Goal: Use online tool/utility: Utilize a website feature to perform a specific function

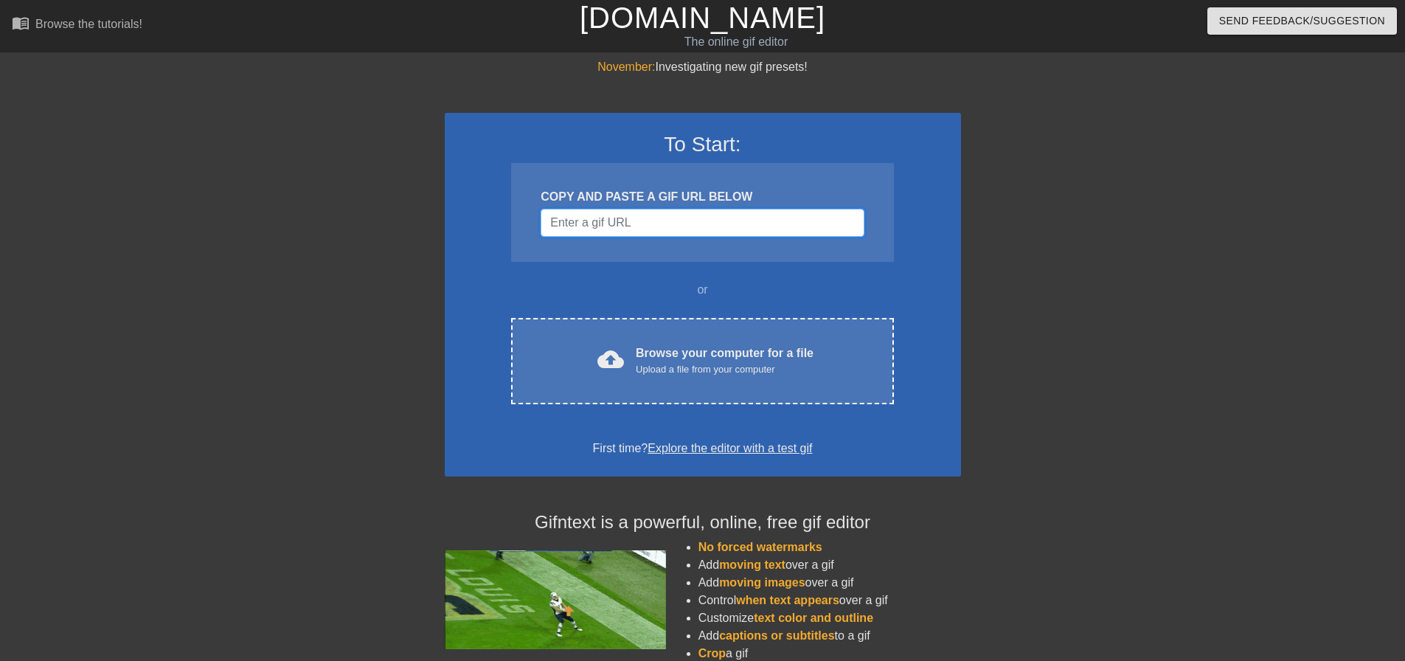
click at [682, 231] on input "Username" at bounding box center [701, 223] width 323 height 28
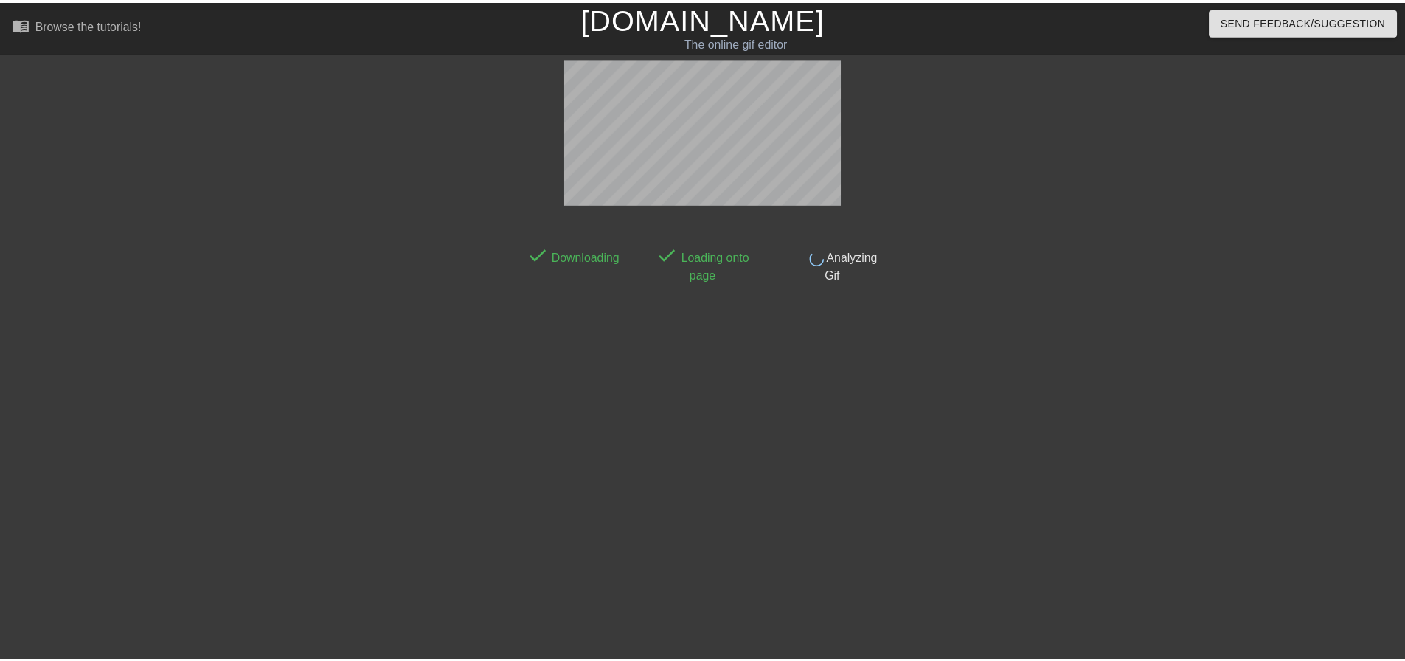
scroll to position [7, 0]
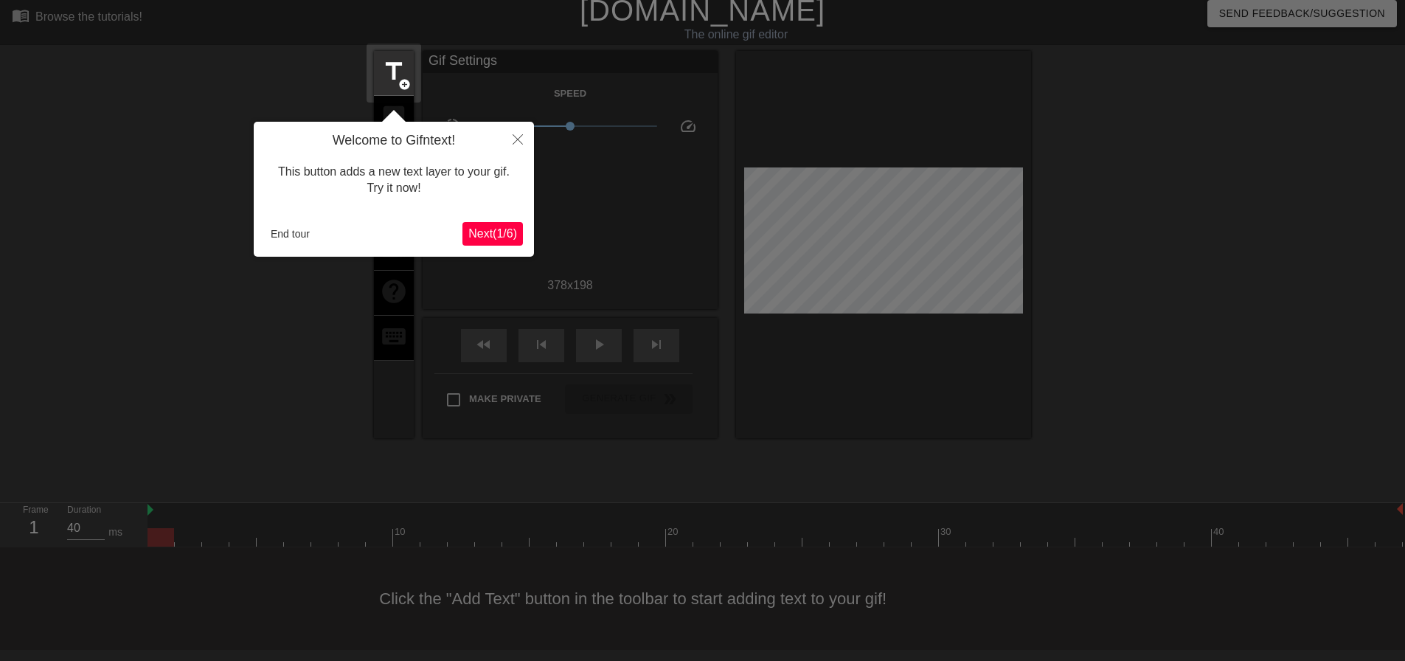
click at [509, 238] on span "Next ( 1 / 6 )" at bounding box center [492, 233] width 49 height 13
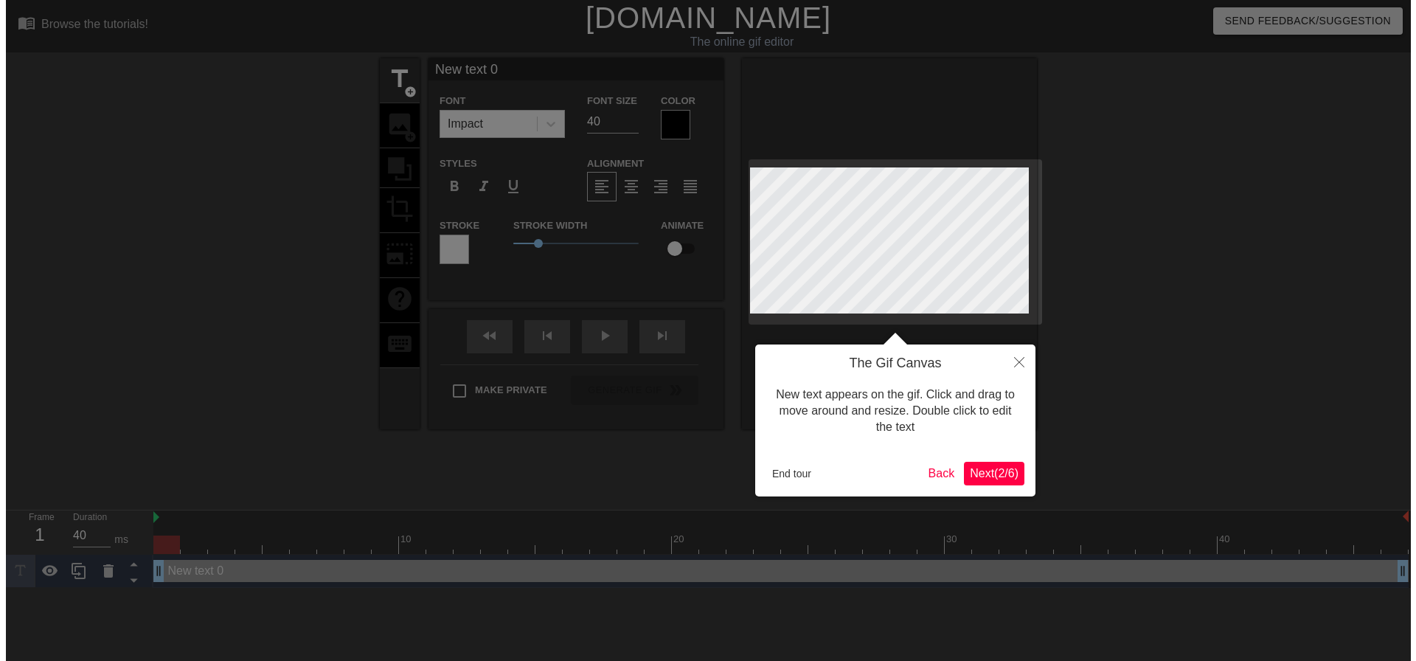
scroll to position [0, 0]
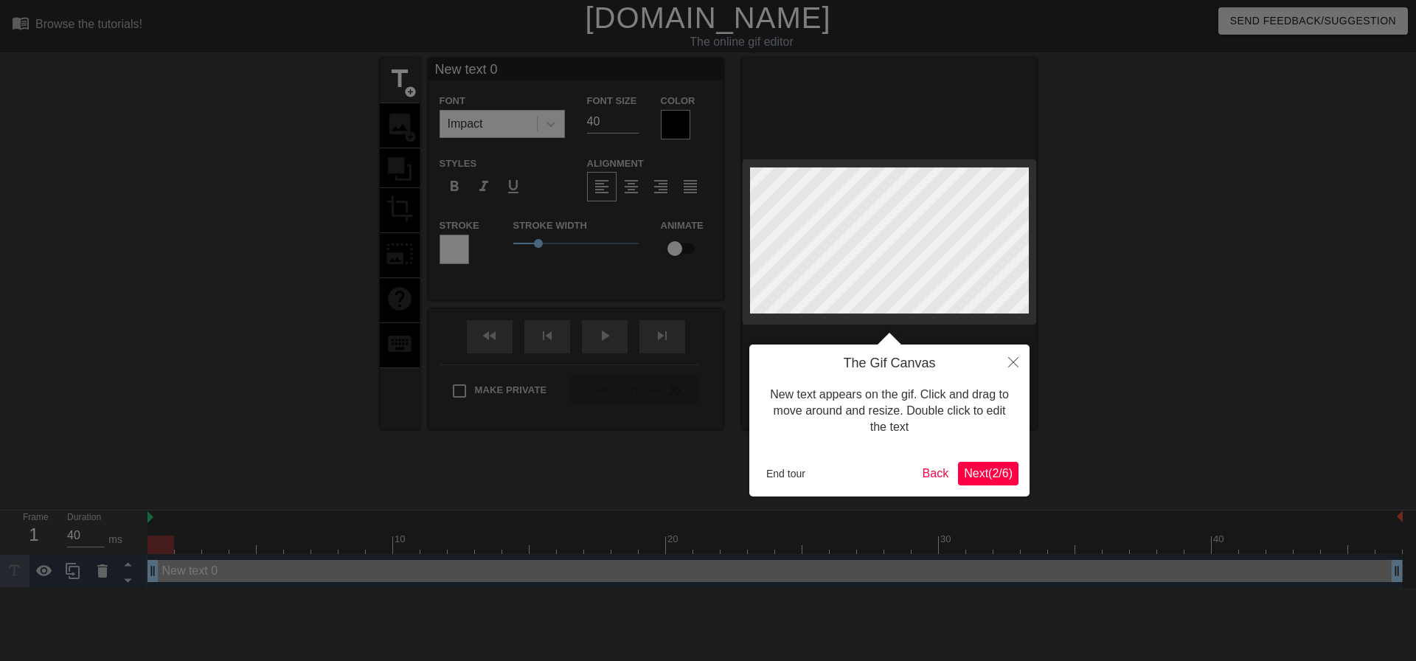
click at [1003, 478] on span "Next ( 2 / 6 )" at bounding box center [988, 473] width 49 height 13
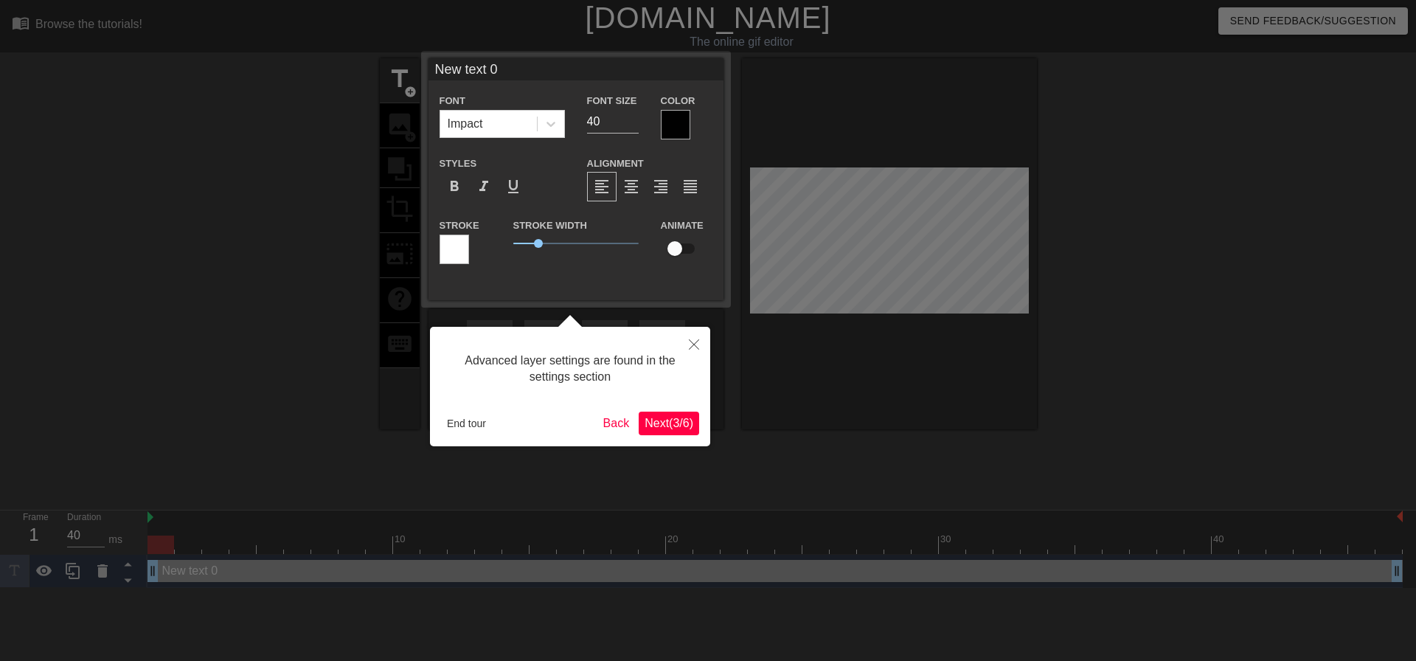
click at [674, 418] on span "Next ( 3 / 6 )" at bounding box center [668, 423] width 49 height 13
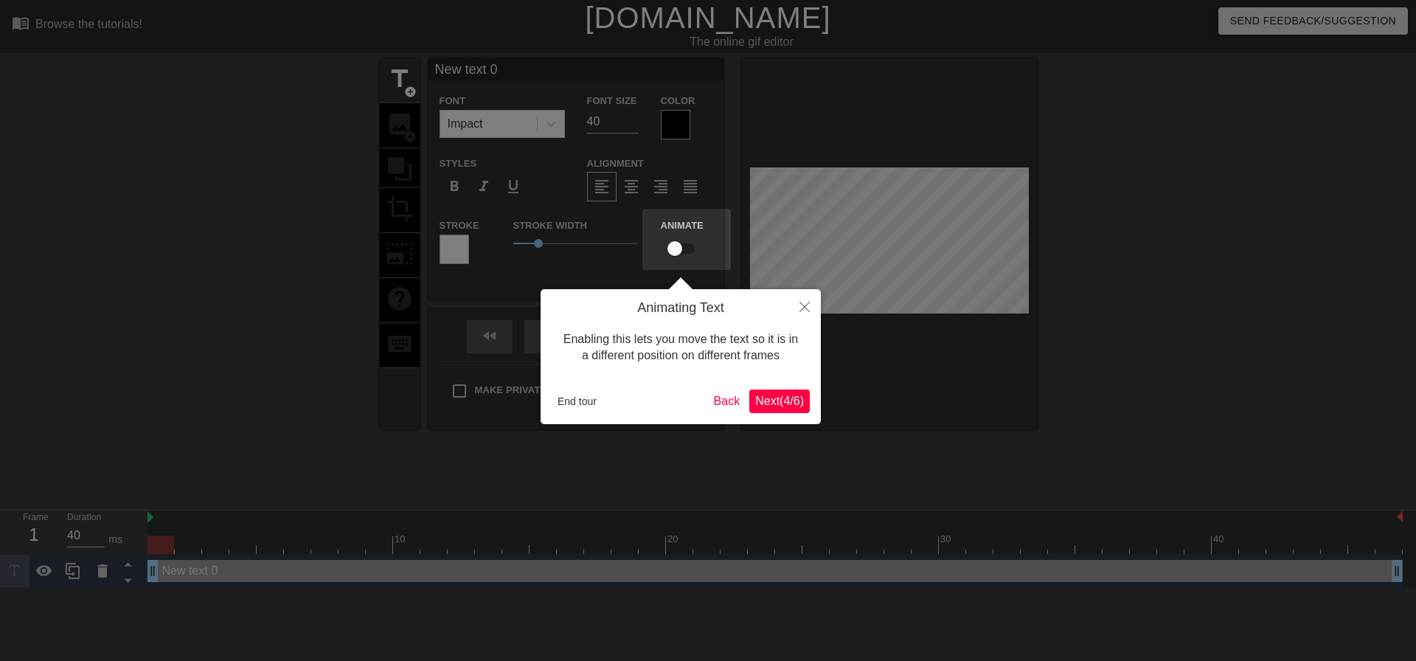
click at [784, 402] on span "Next ( 4 / 6 )" at bounding box center [779, 400] width 49 height 13
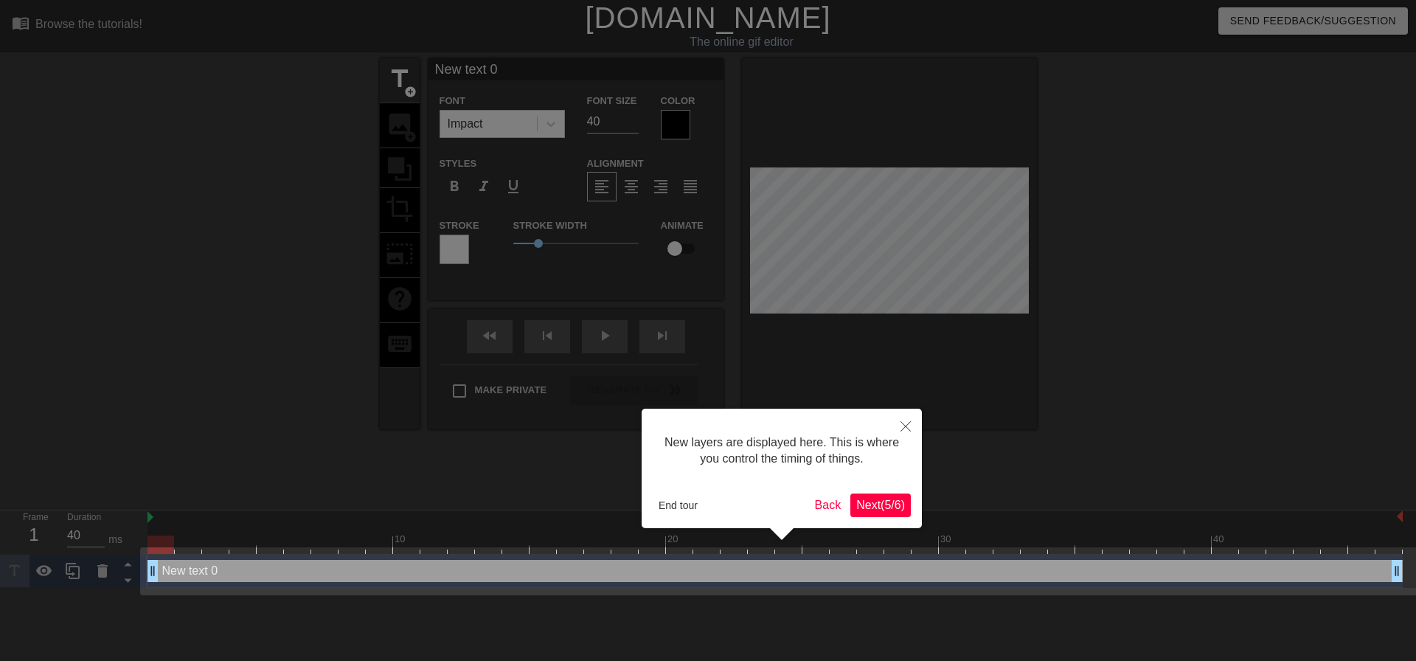
click at [895, 510] on span "Next ( 5 / 6 )" at bounding box center [880, 504] width 49 height 13
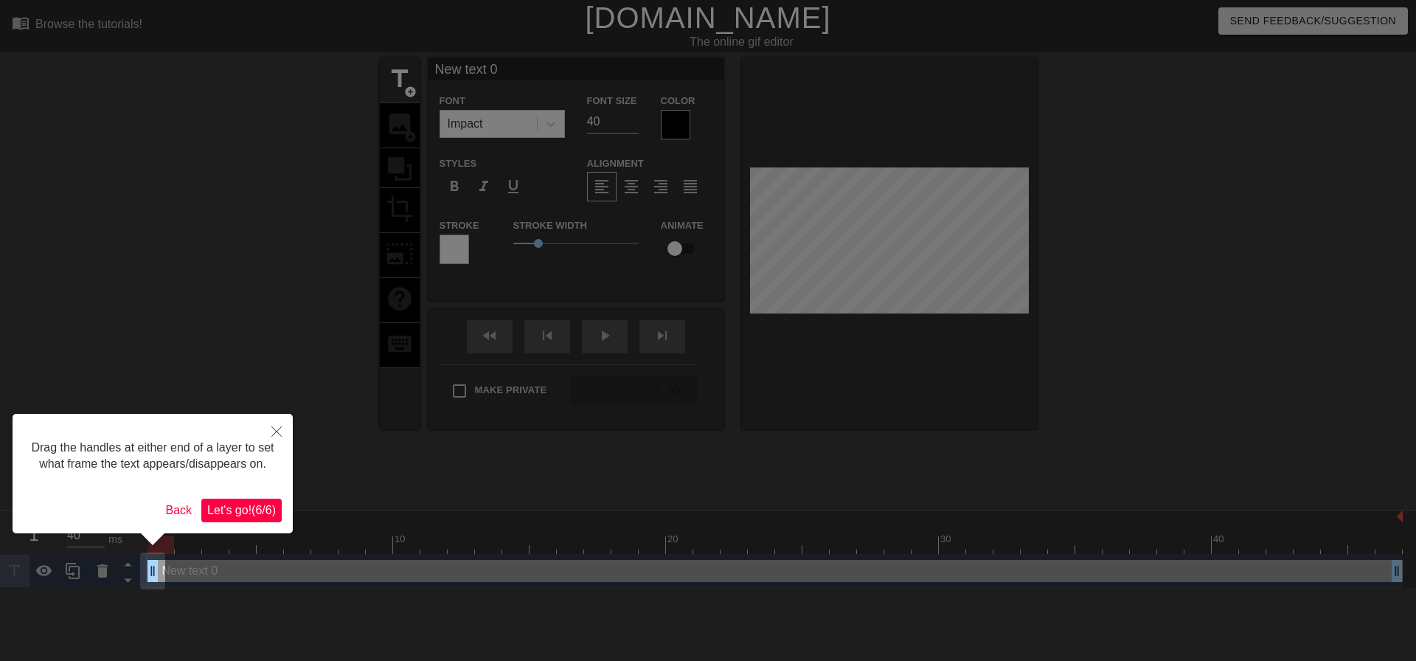
click at [261, 510] on span "Let's go! ( 6 / 6 )" at bounding box center [241, 510] width 69 height 13
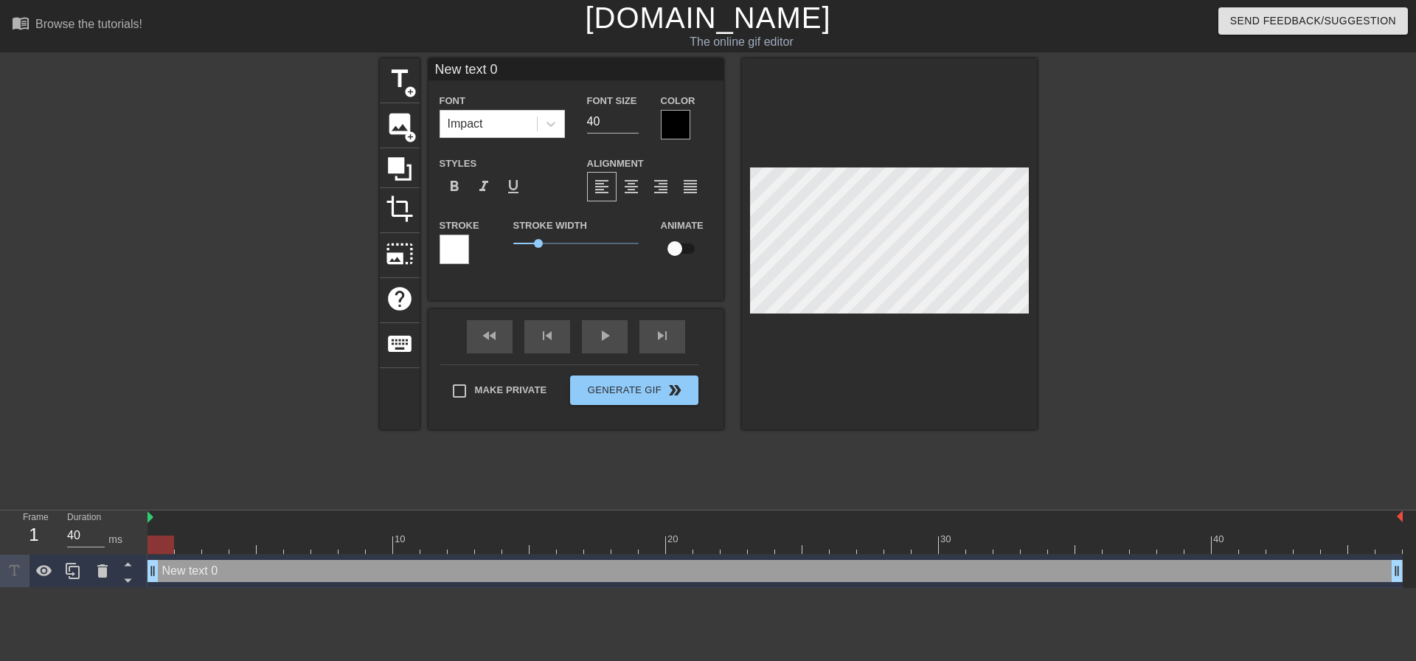
scroll to position [2, 4]
type input "R"
type textarea "R"
type input "Re"
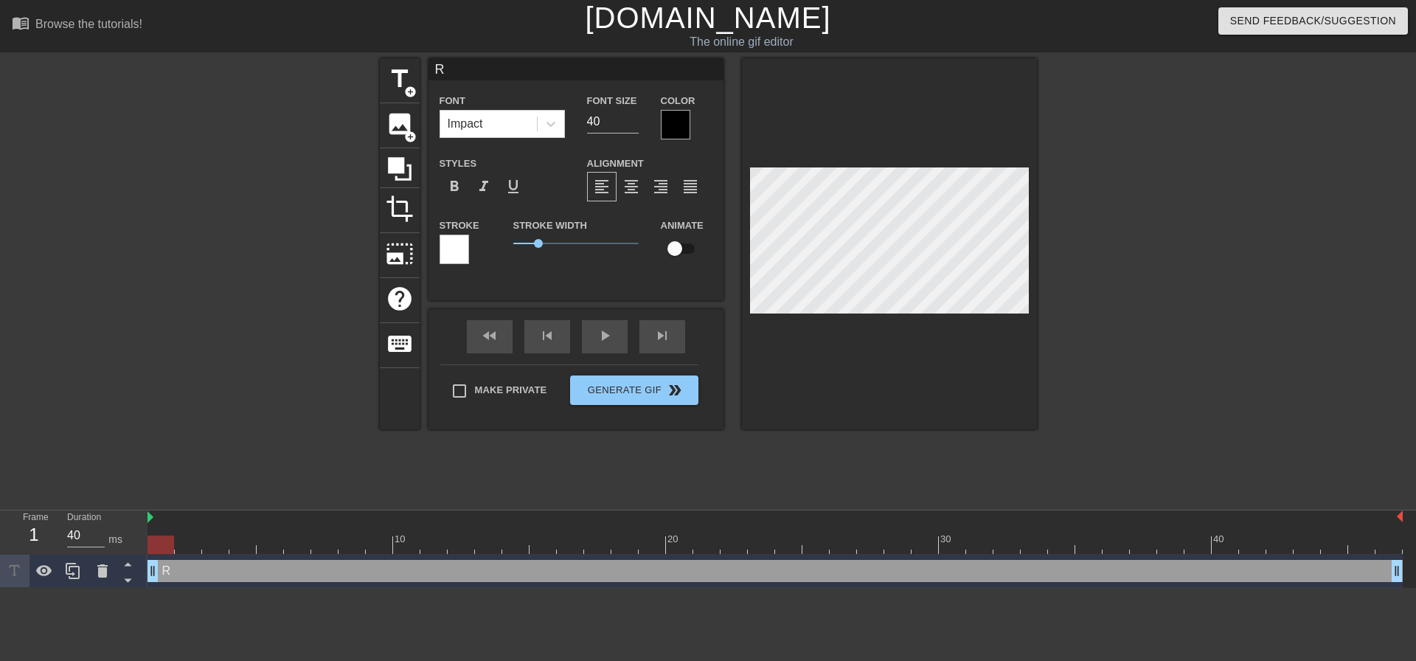
type textarea "Re"
type input "Ren"
type textarea "Ren"
type input "Rent"
type textarea "Rent"
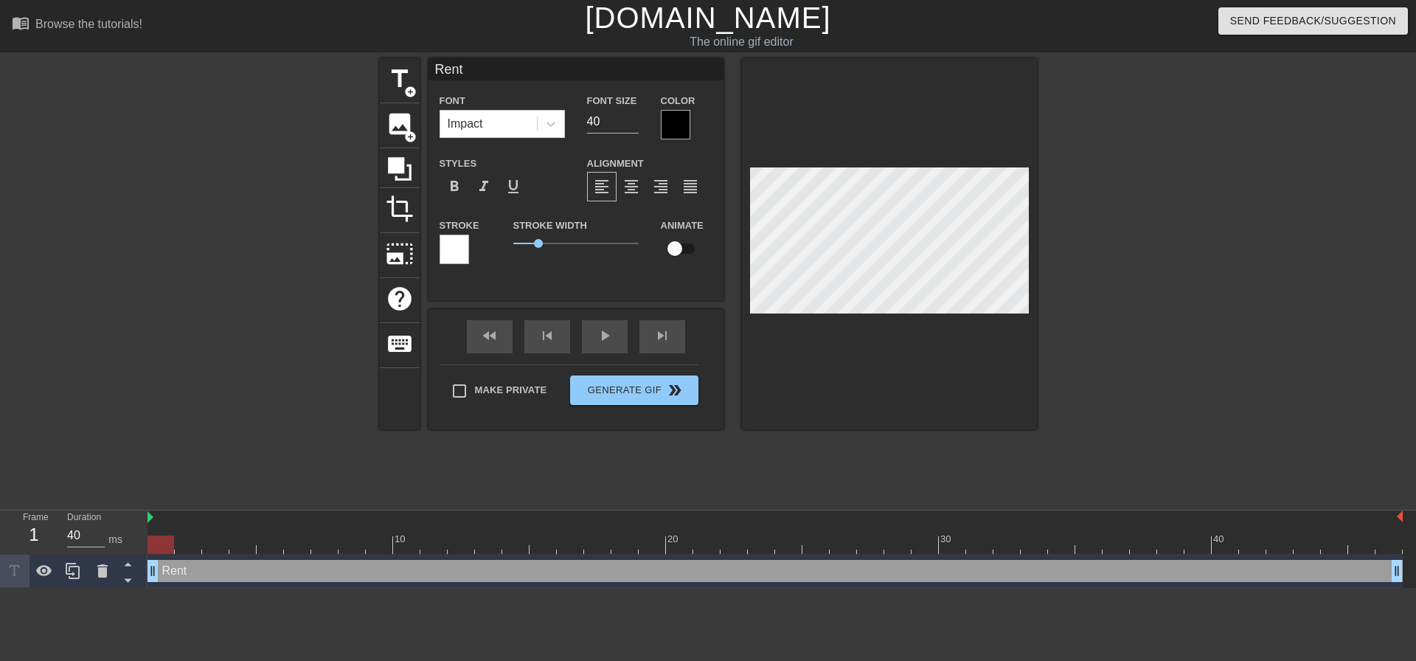
type input "RentC"
type textarea "RentC"
type input "RentCa"
type textarea "RentCa"
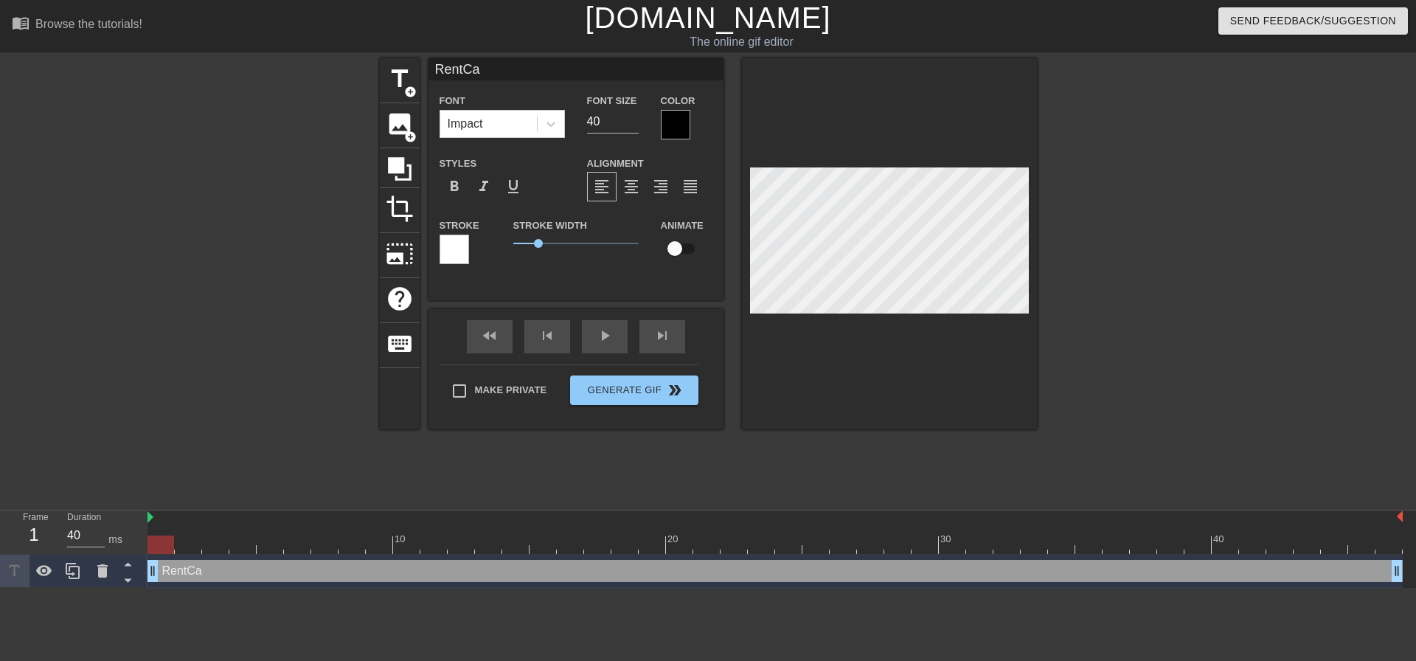
type input "RentCaf"
type textarea "RentCaf"
type input "RentCafe"
type textarea "RentCafe"
click at [675, 124] on div at bounding box center [675, 124] width 29 height 29
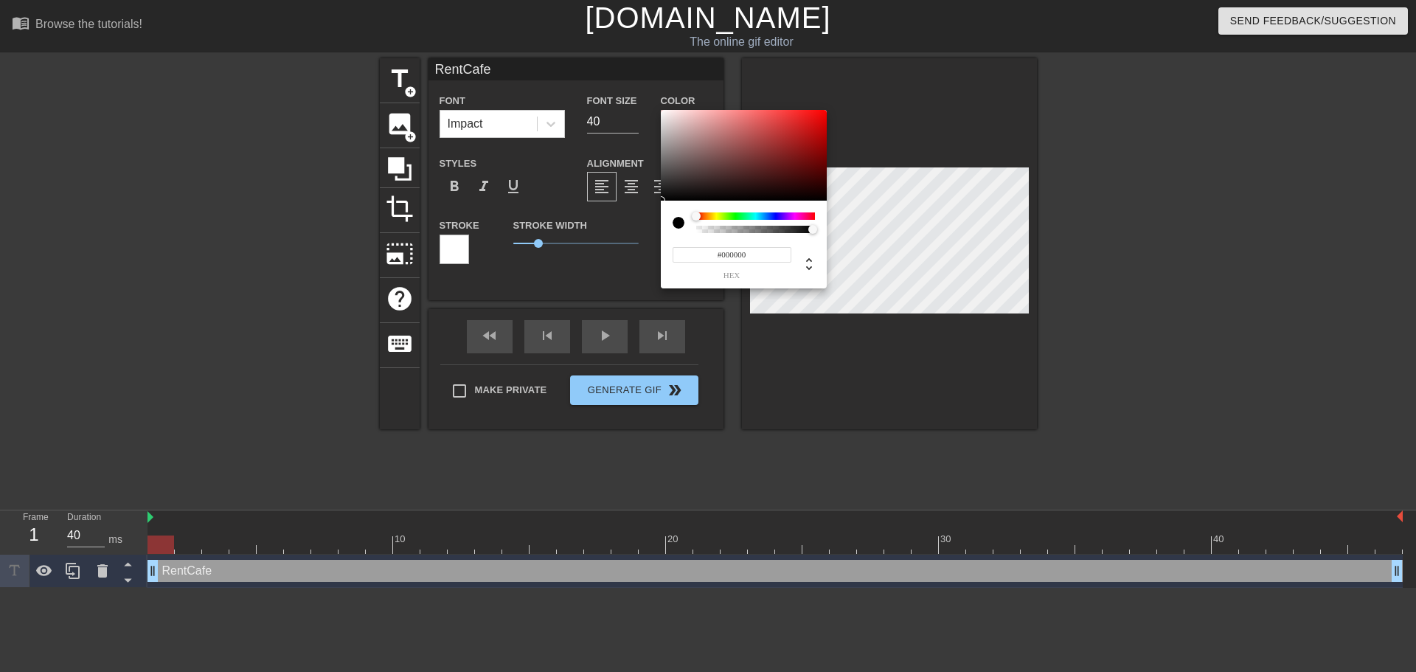
drag, startPoint x: 721, startPoint y: 254, endPoint x: 758, endPoint y: 254, distance: 36.9
click at [758, 254] on input "#000000" at bounding box center [731, 254] width 119 height 15
type input "#ffffff"
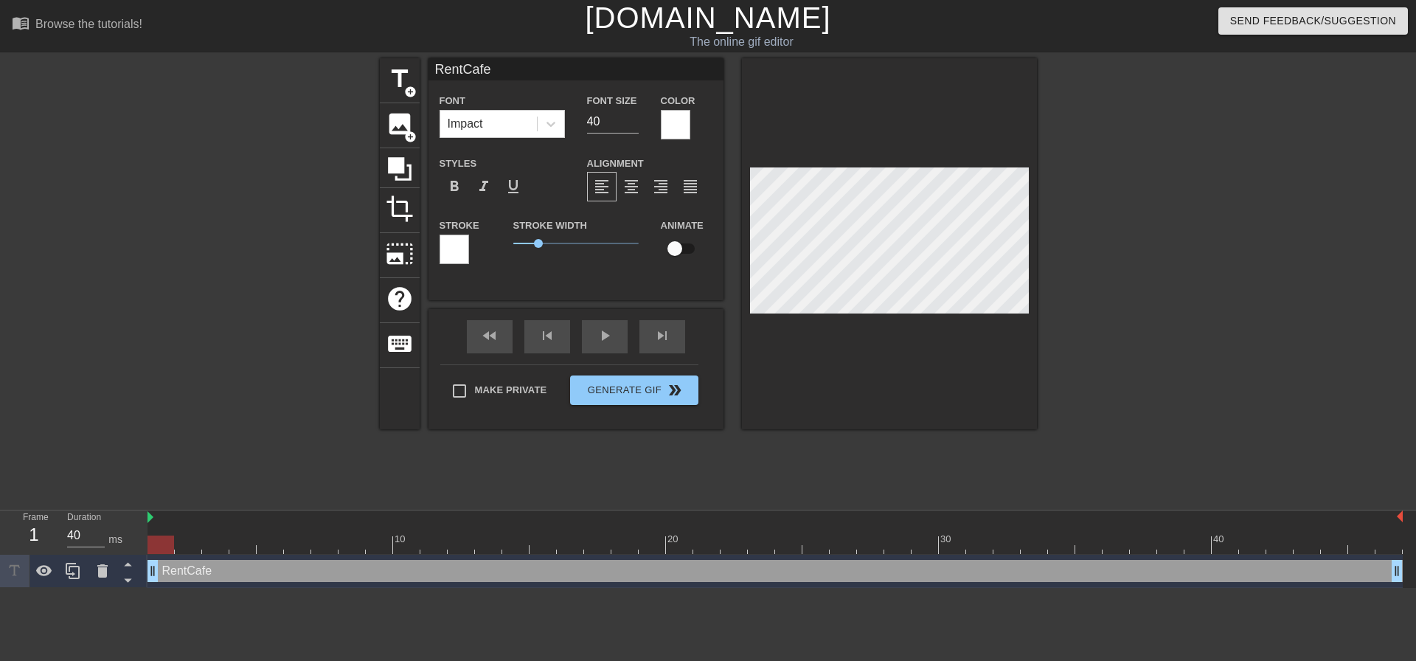
scroll to position [2, 2]
click at [456, 250] on div at bounding box center [453, 248] width 29 height 29
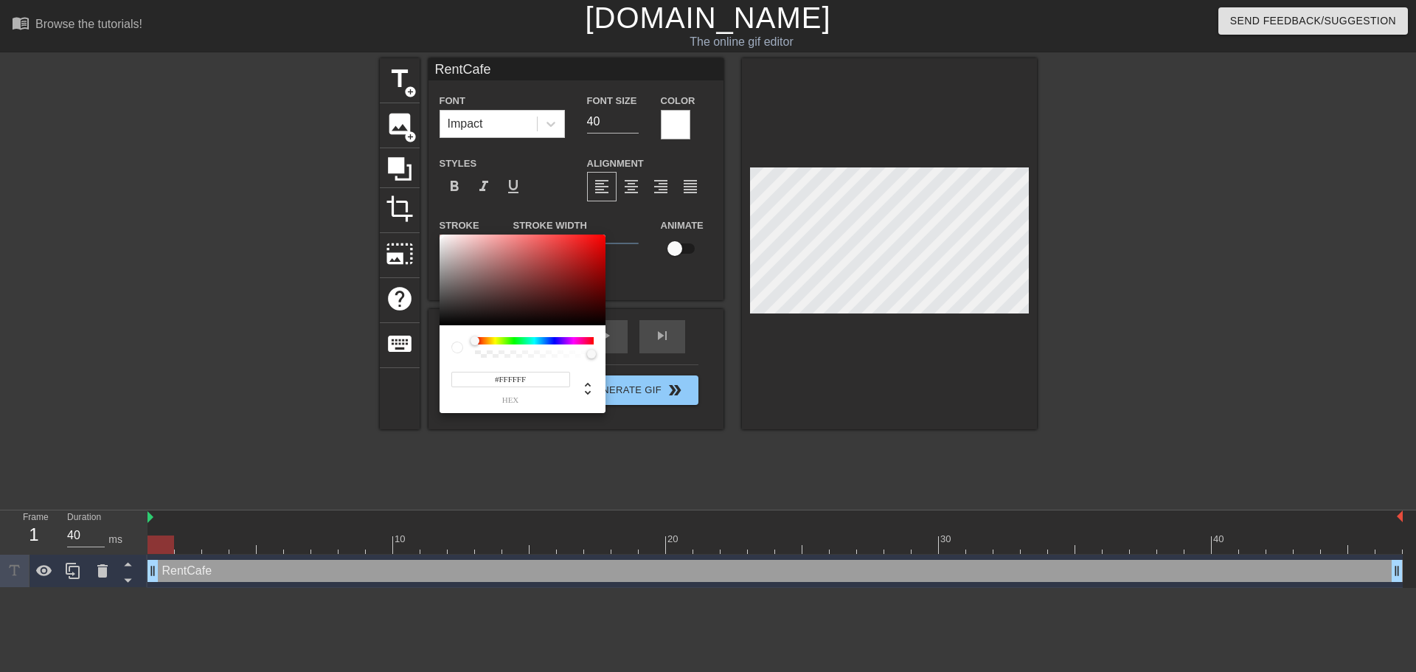
drag, startPoint x: 499, startPoint y: 377, endPoint x: 557, endPoint y: 377, distance: 57.5
click at [557, 377] on input "#FFFFFF" at bounding box center [510, 379] width 119 height 15
type input "#000000"
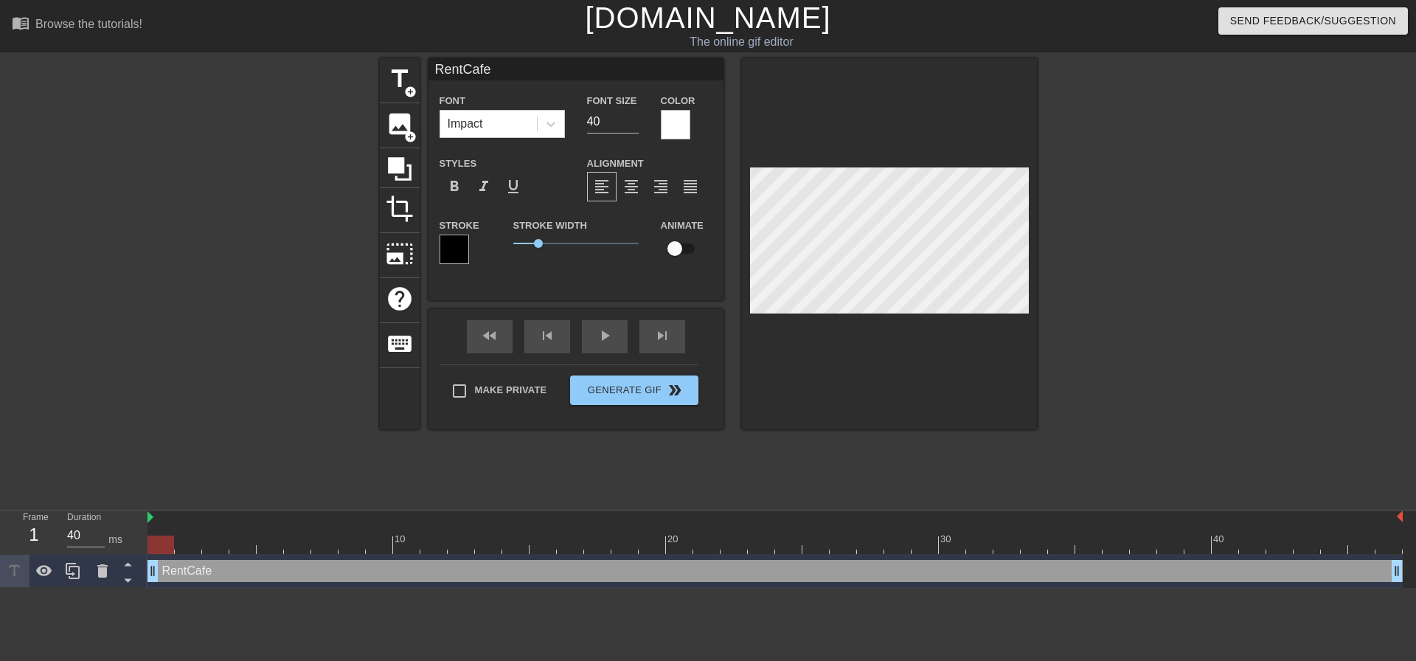
scroll to position [2, 1]
click at [631, 126] on input "39" at bounding box center [613, 122] width 52 height 24
click at [631, 126] on input "38" at bounding box center [613, 122] width 52 height 24
click at [631, 126] on input "37" at bounding box center [613, 122] width 52 height 24
click at [631, 126] on input "36" at bounding box center [613, 122] width 52 height 24
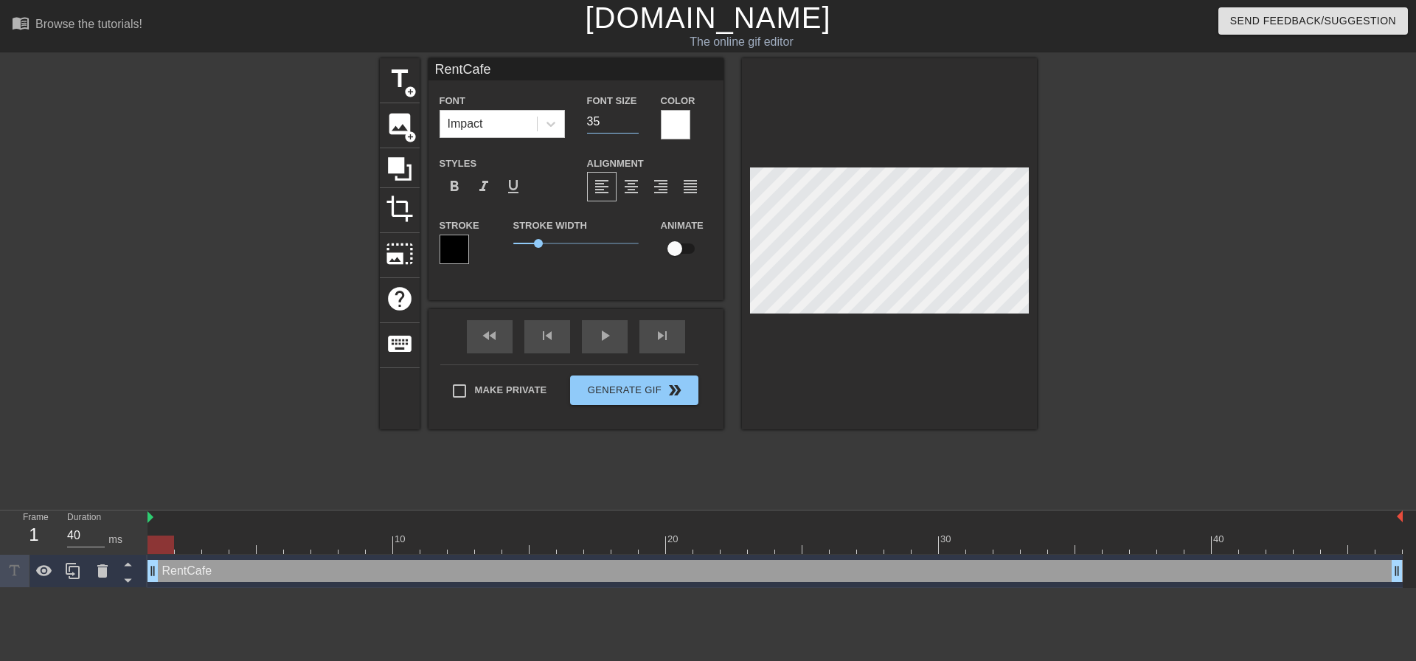
click at [631, 126] on input "35" at bounding box center [613, 122] width 52 height 24
click at [634, 127] on input "34" at bounding box center [613, 122] width 52 height 24
click at [634, 127] on input "33" at bounding box center [613, 122] width 52 height 24
type input "32"
click at [634, 127] on input "32" at bounding box center [613, 122] width 52 height 24
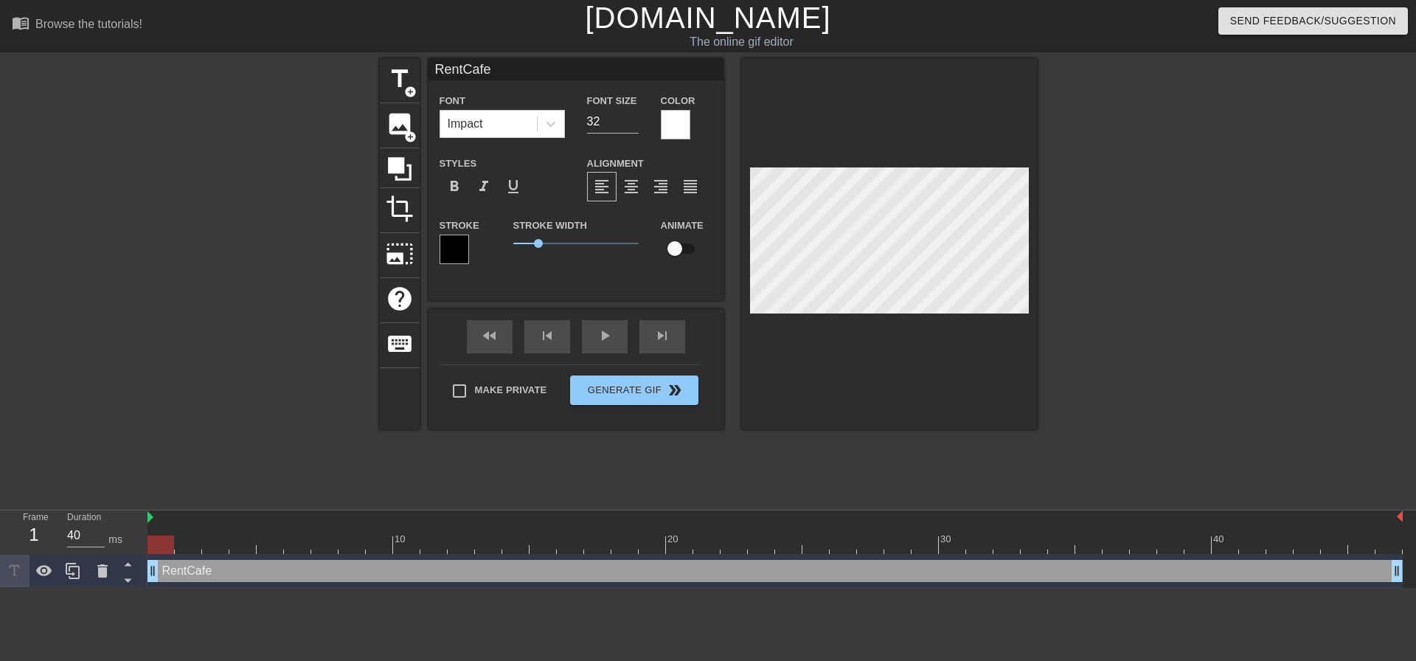
click at [1214, 251] on div at bounding box center [1164, 279] width 221 height 442
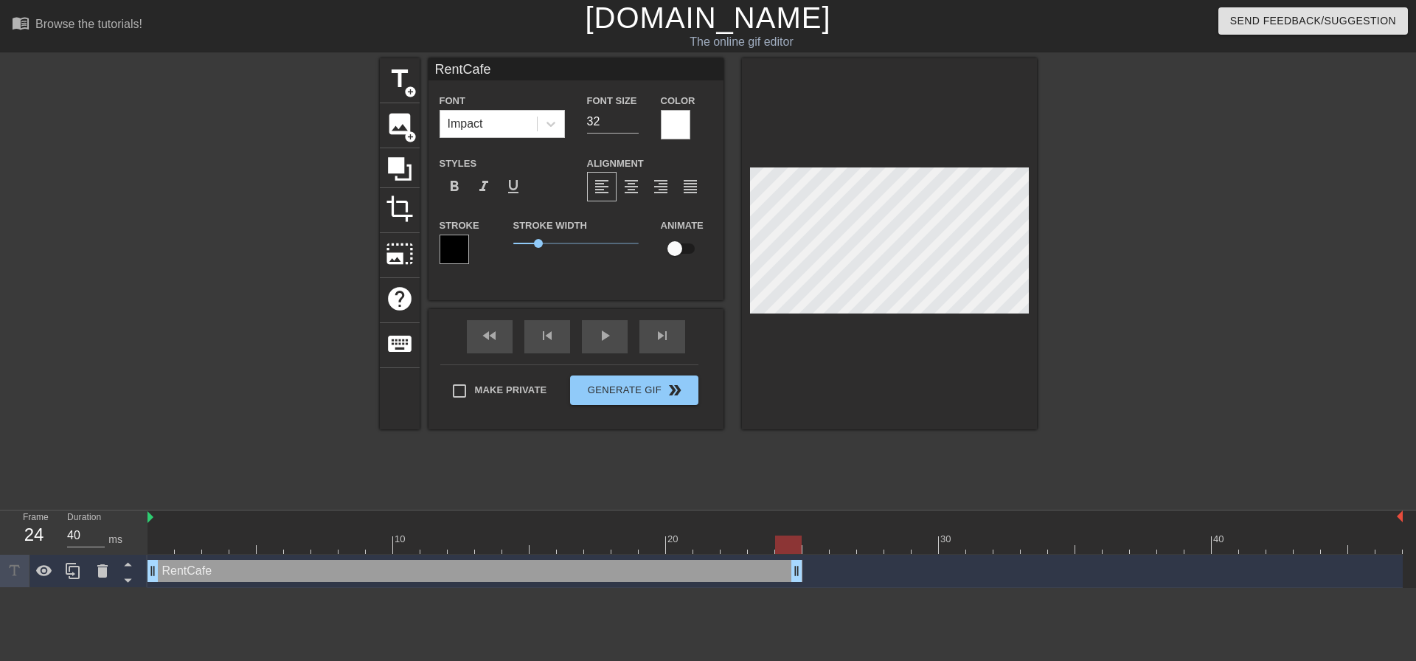
drag, startPoint x: 1394, startPoint y: 564, endPoint x: 795, endPoint y: 575, distance: 599.5
click at [871, 543] on div at bounding box center [774, 544] width 1255 height 18
click at [922, 541] on div at bounding box center [774, 544] width 1255 height 18
click at [961, 543] on div at bounding box center [774, 544] width 1255 height 18
click at [992, 543] on div at bounding box center [774, 544] width 1255 height 18
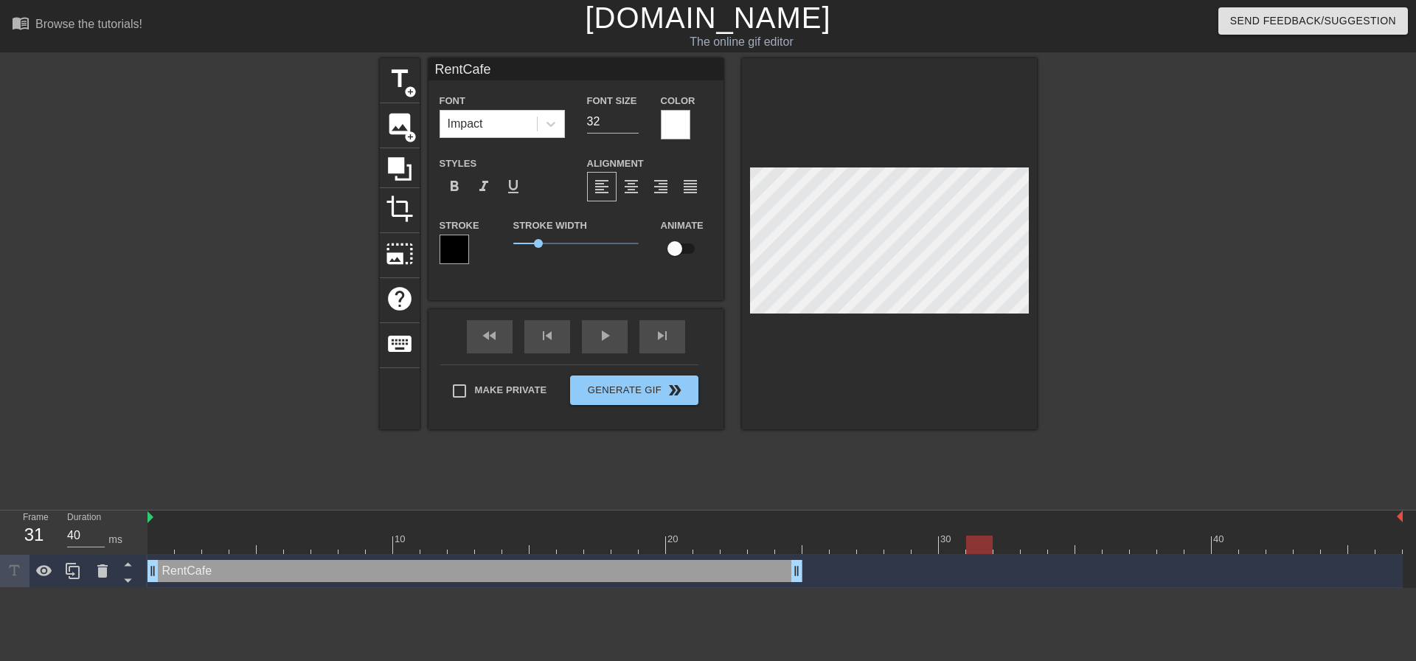
click at [947, 543] on div at bounding box center [774, 544] width 1255 height 18
click at [400, 77] on span "title" at bounding box center [400, 79] width 28 height 28
type input "New text 1"
type input "40"
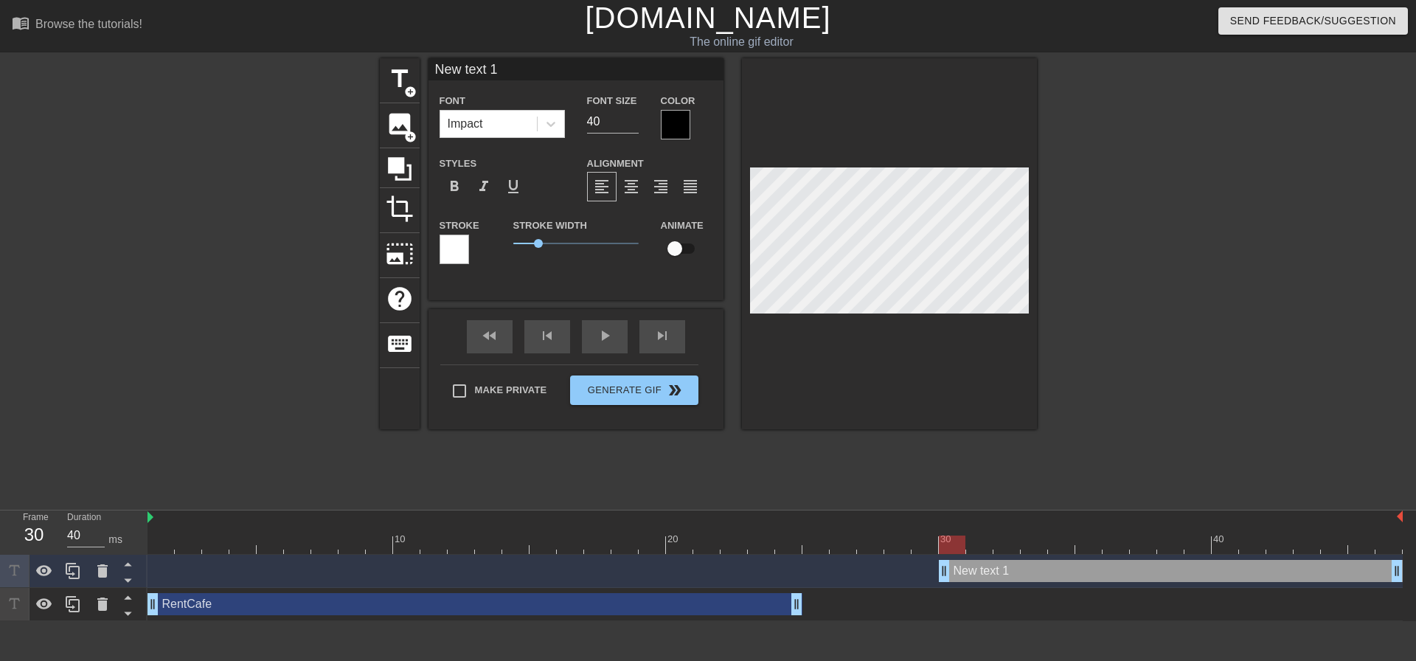
scroll to position [2, 4]
type input "T"
type textarea "T"
type input "Th"
type textarea "Th"
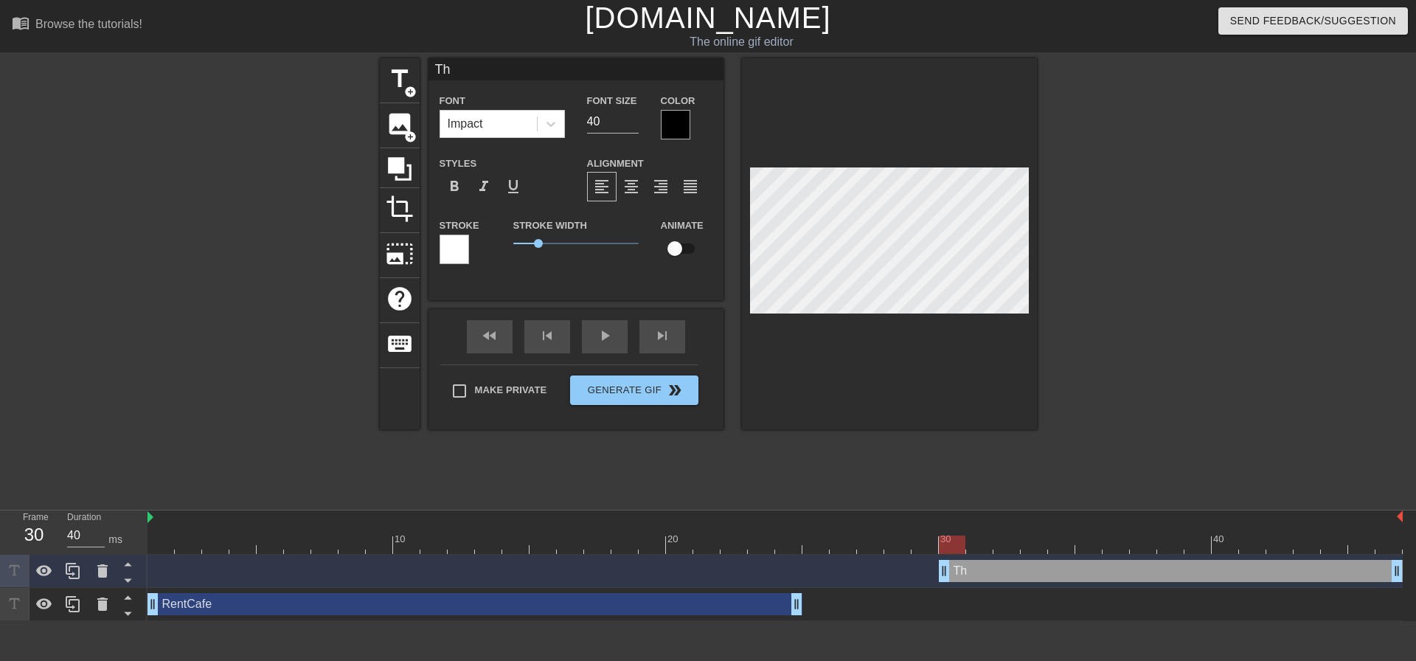
type input "The"
type textarea "The"
type input "The"
type textarea "The"
type input "The W"
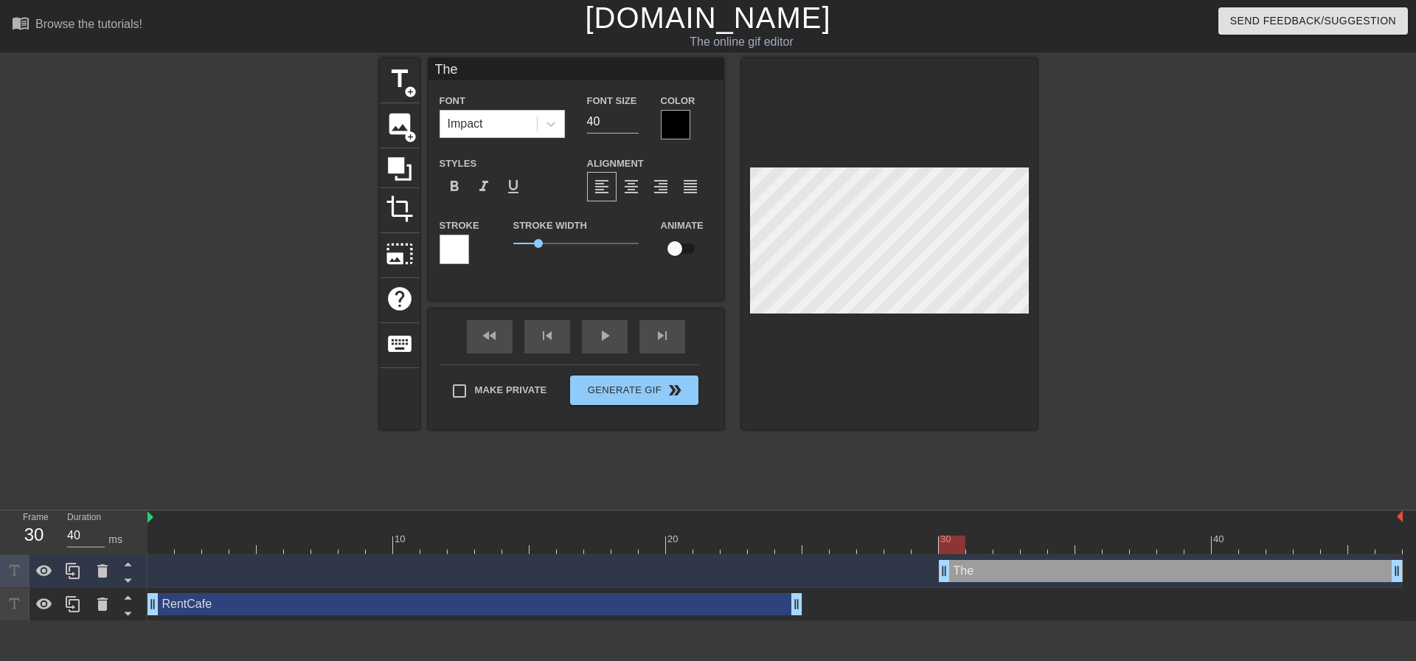
type textarea "The W"
type input "The We"
type textarea "The We"
type input "The Wee"
type textarea "The Wee"
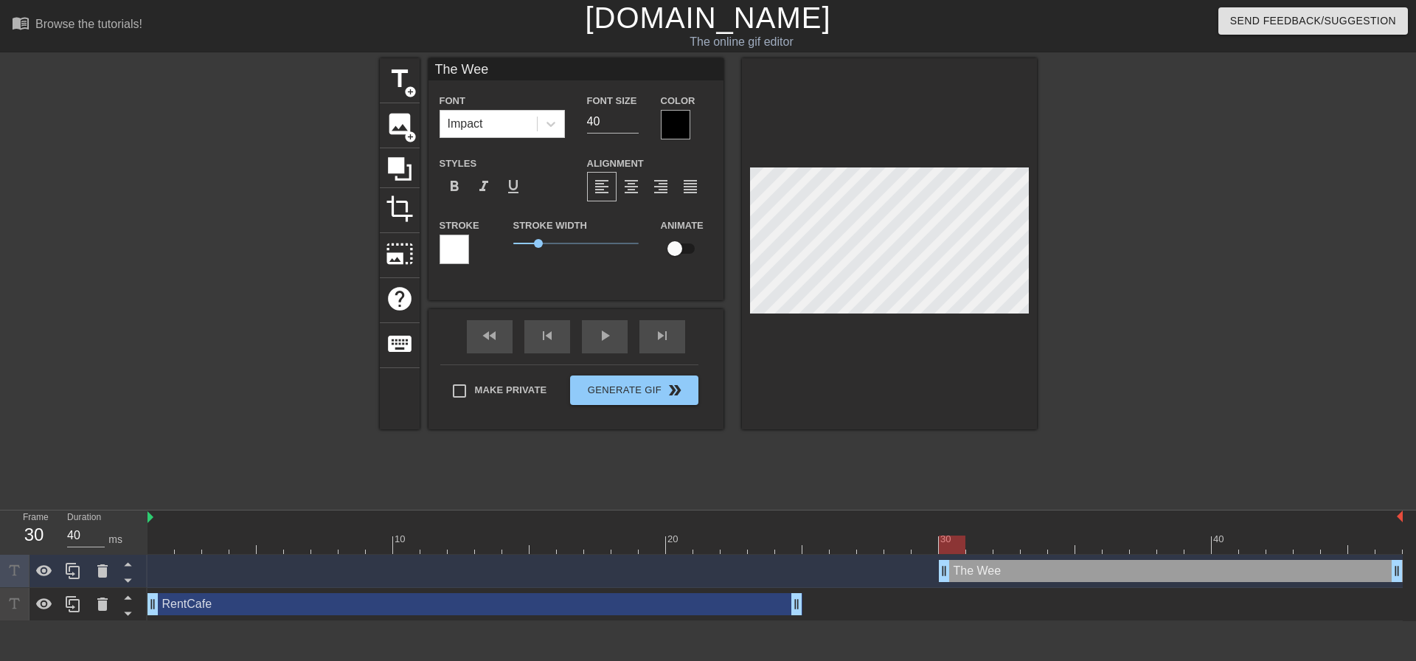
type input "The Week"
type textarea "The Week"
type input "The Weeke"
type textarea "The Weeke"
type input "The Weeken"
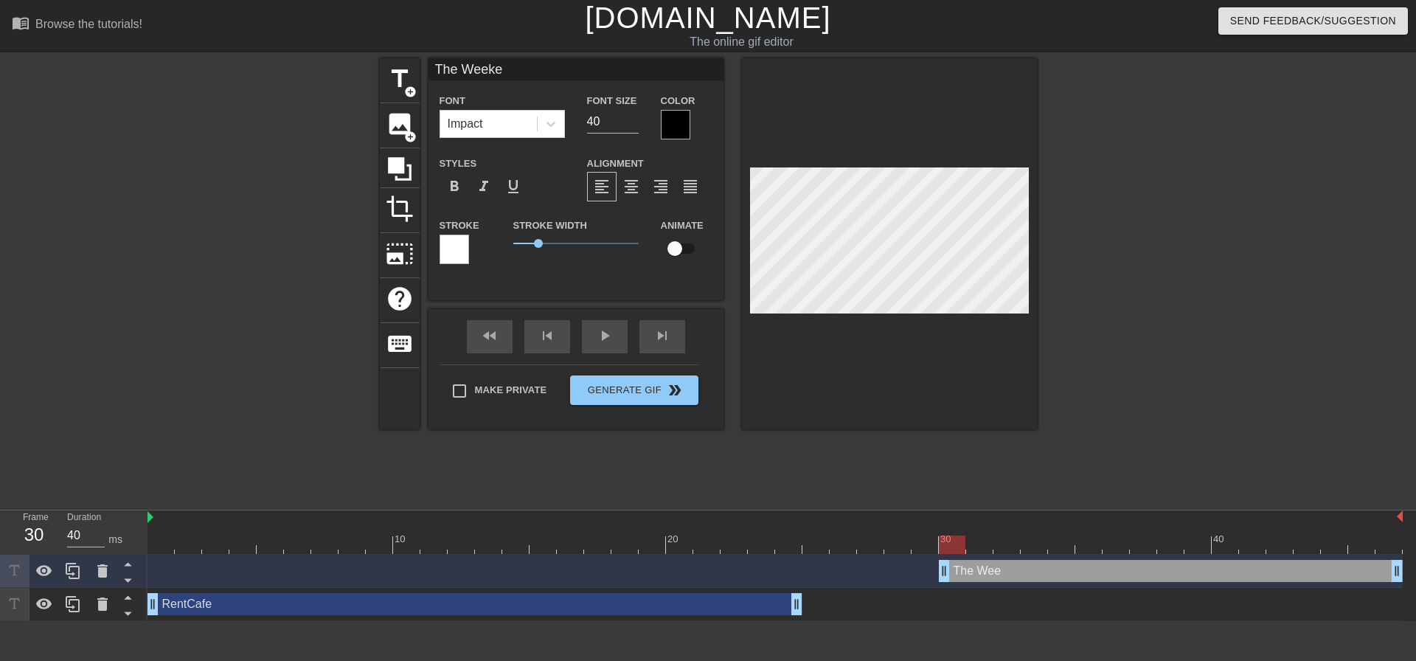
type textarea "The Weeken"
type input "The Weekend"
type textarea "The Weekend"
type input "TheWeekend"
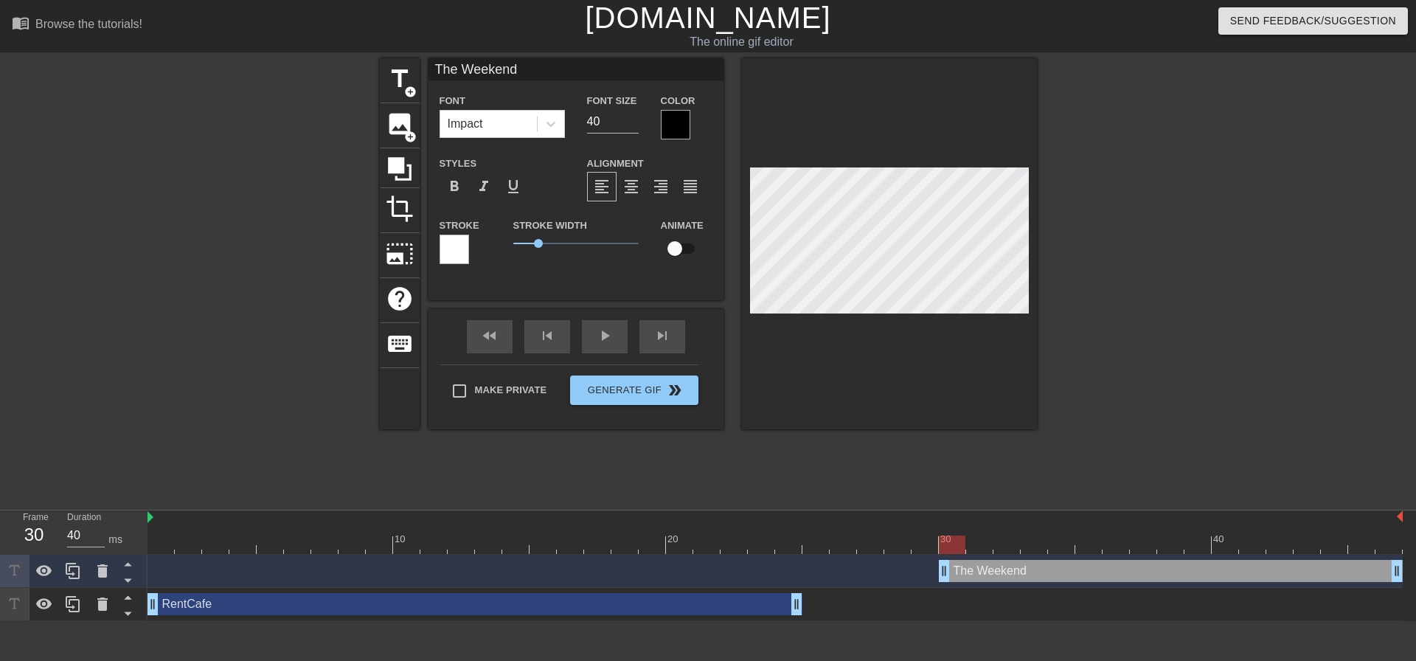
type textarea "TheWeekend"
type input "TheWeekend"
type textarea "The Weekend"
click at [630, 189] on span "format_align_center" at bounding box center [631, 187] width 18 height 18
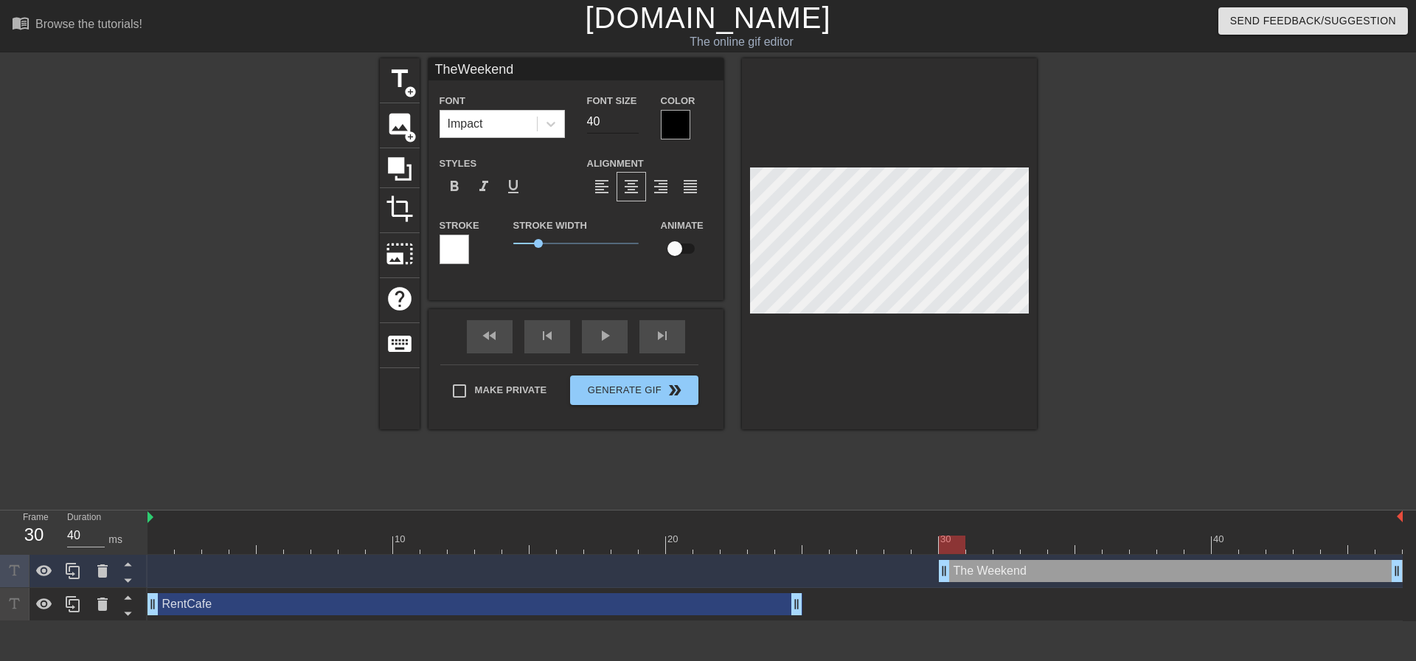
type input "TheWeekend"
type input "39"
click at [634, 127] on input "39" at bounding box center [613, 122] width 52 height 24
type input "TheWeekend"
type input "38"
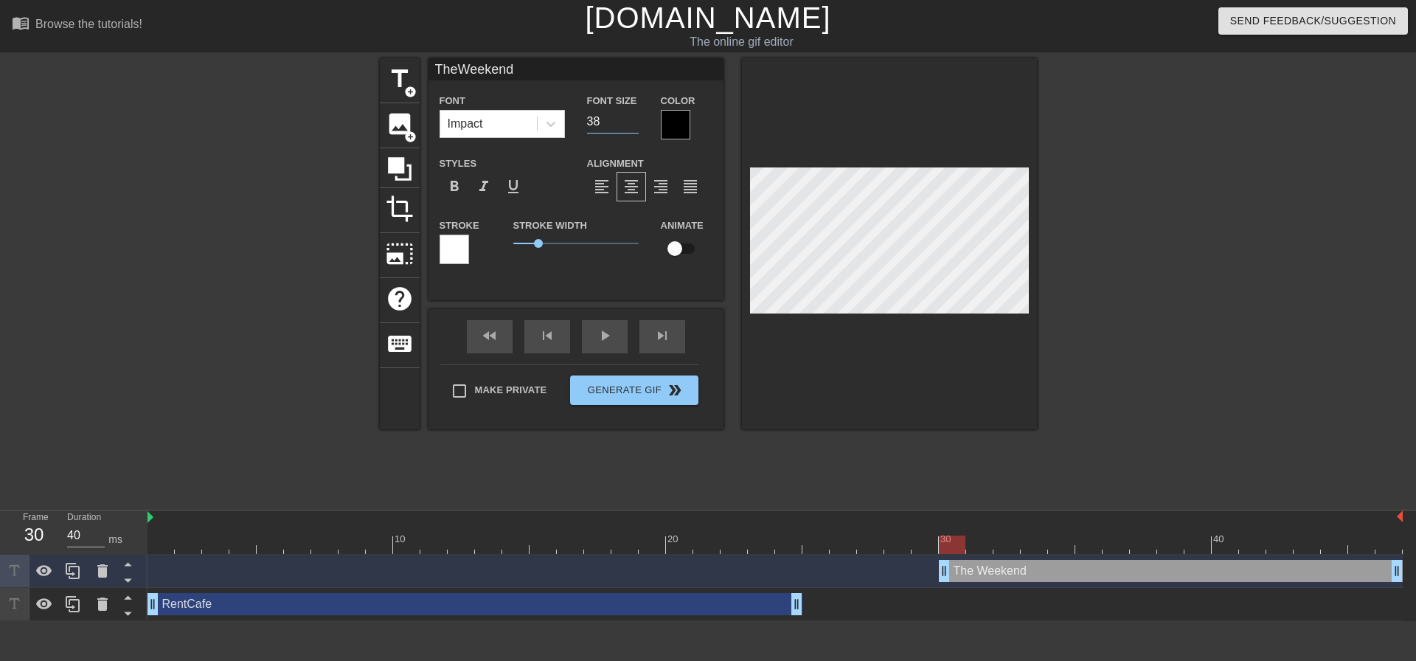
click at [634, 127] on input "38" at bounding box center [613, 122] width 52 height 24
type input "TheWeekend"
type input "37"
click at [634, 127] on input "37" at bounding box center [613, 122] width 52 height 24
type input "TheWeekend"
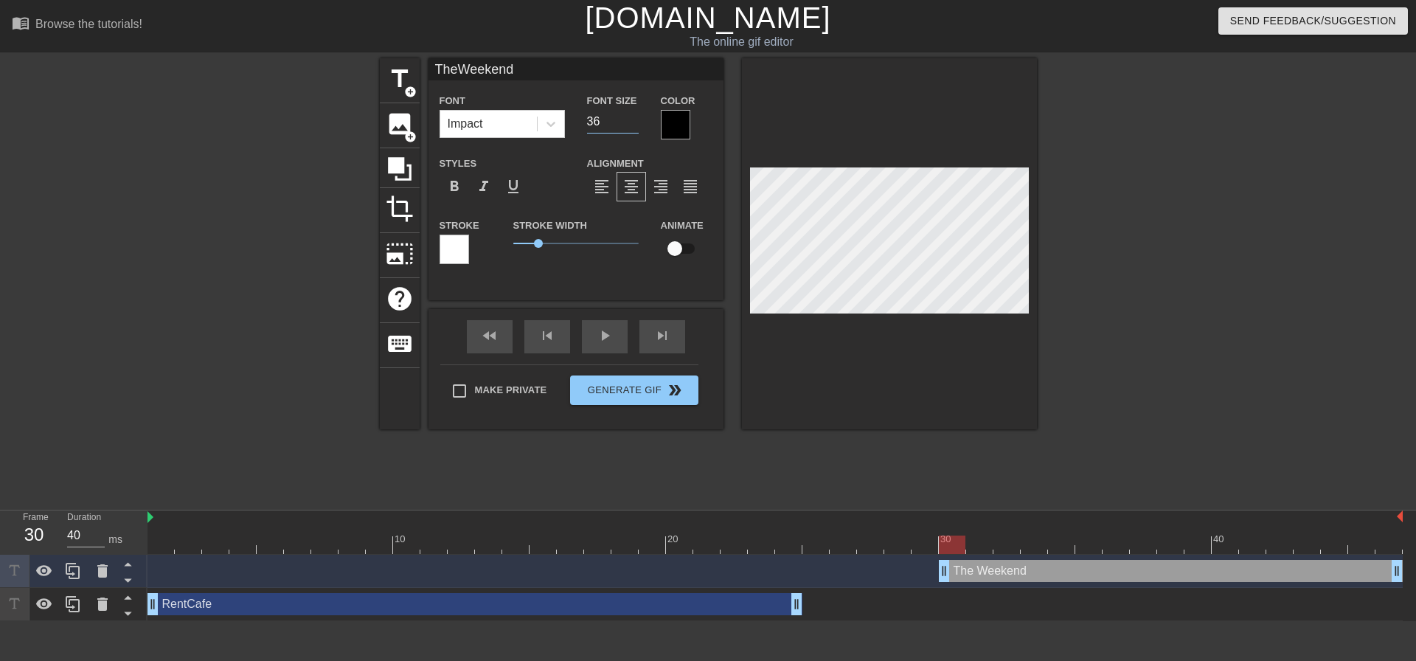
type input "36"
click at [634, 127] on input "36" at bounding box center [613, 122] width 52 height 24
type input "TheWeekend"
type input "35"
click at [634, 127] on input "35" at bounding box center [613, 122] width 52 height 24
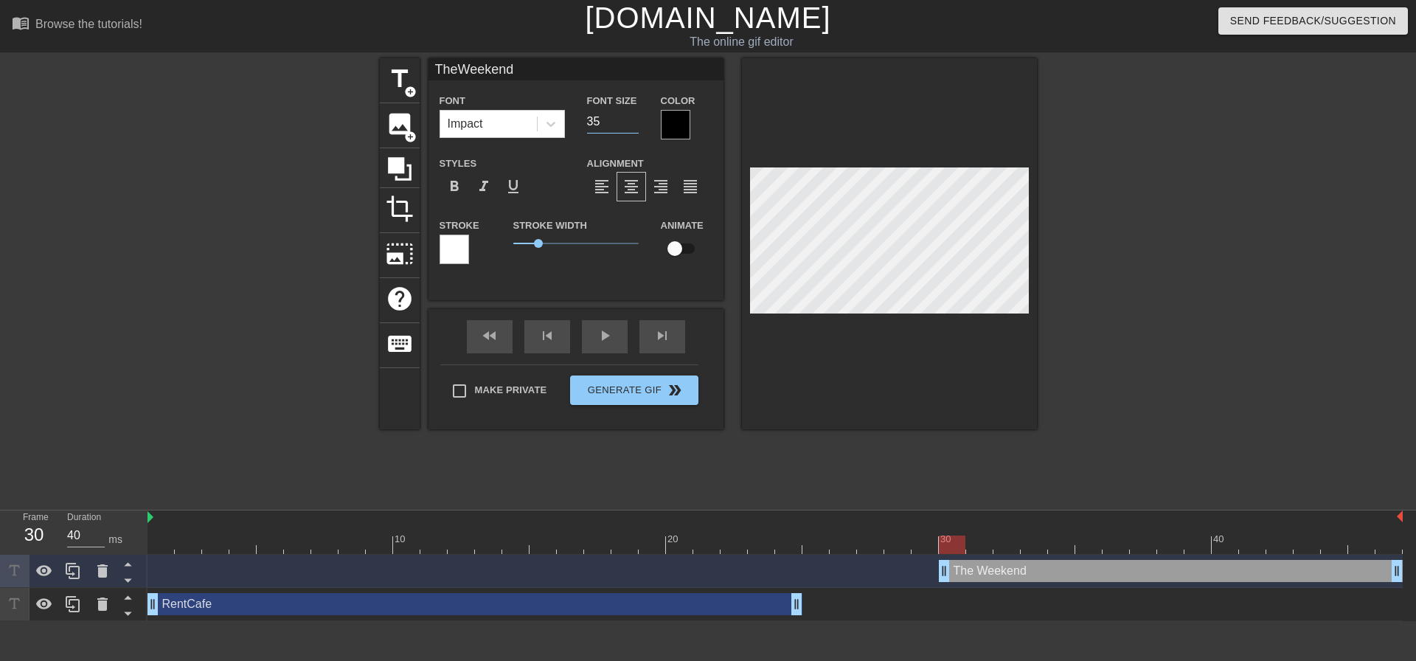
type input "TheWeekend"
type input "34"
click at [634, 127] on input "34" at bounding box center [613, 122] width 52 height 24
type input "TheWeekend"
type input "33"
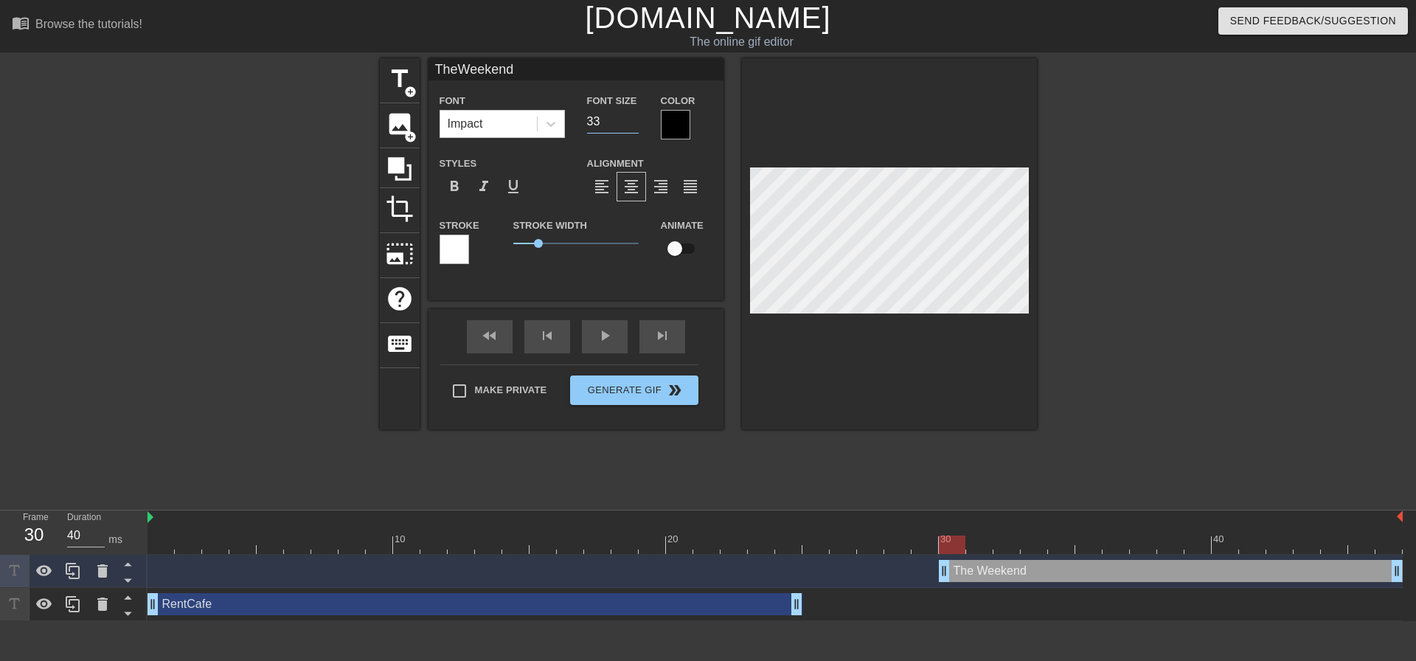
click at [634, 127] on input "33" at bounding box center [613, 122] width 52 height 24
type input "TheWeekend"
type input "32"
click at [634, 127] on input "32" at bounding box center [613, 122] width 52 height 24
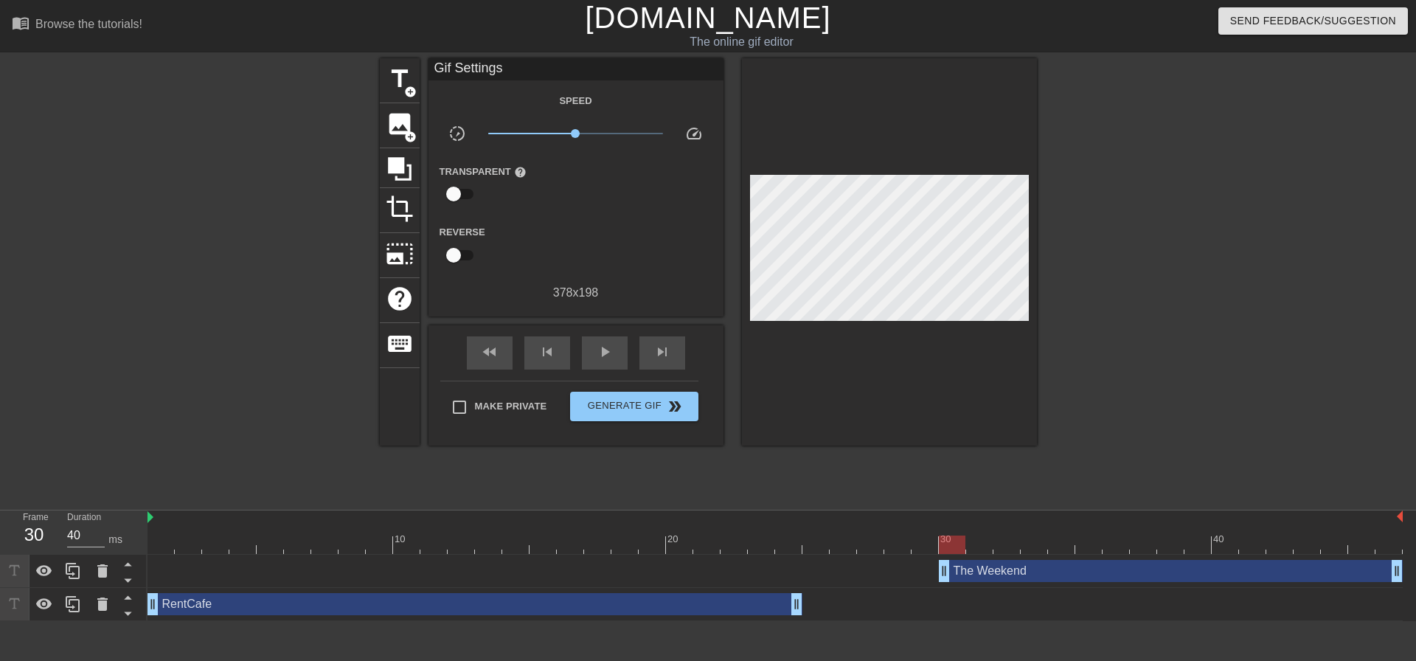
click at [1138, 250] on div at bounding box center [1164, 279] width 221 height 442
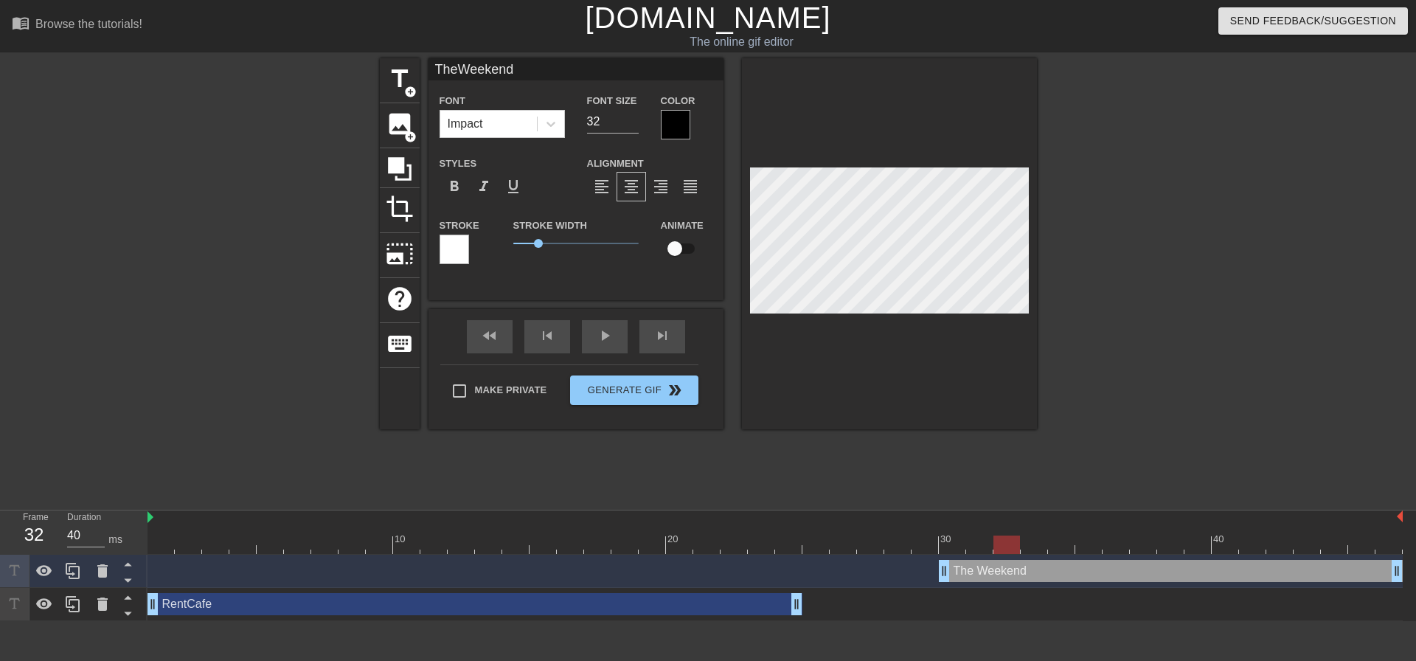
click at [1007, 549] on div at bounding box center [774, 544] width 1255 height 18
click at [1071, 540] on div at bounding box center [774, 544] width 1255 height 18
click at [953, 543] on div at bounding box center [774, 544] width 1255 height 18
click at [992, 539] on div at bounding box center [774, 544] width 1255 height 18
drag, startPoint x: 1031, startPoint y: 535, endPoint x: 1066, endPoint y: 535, distance: 35.4
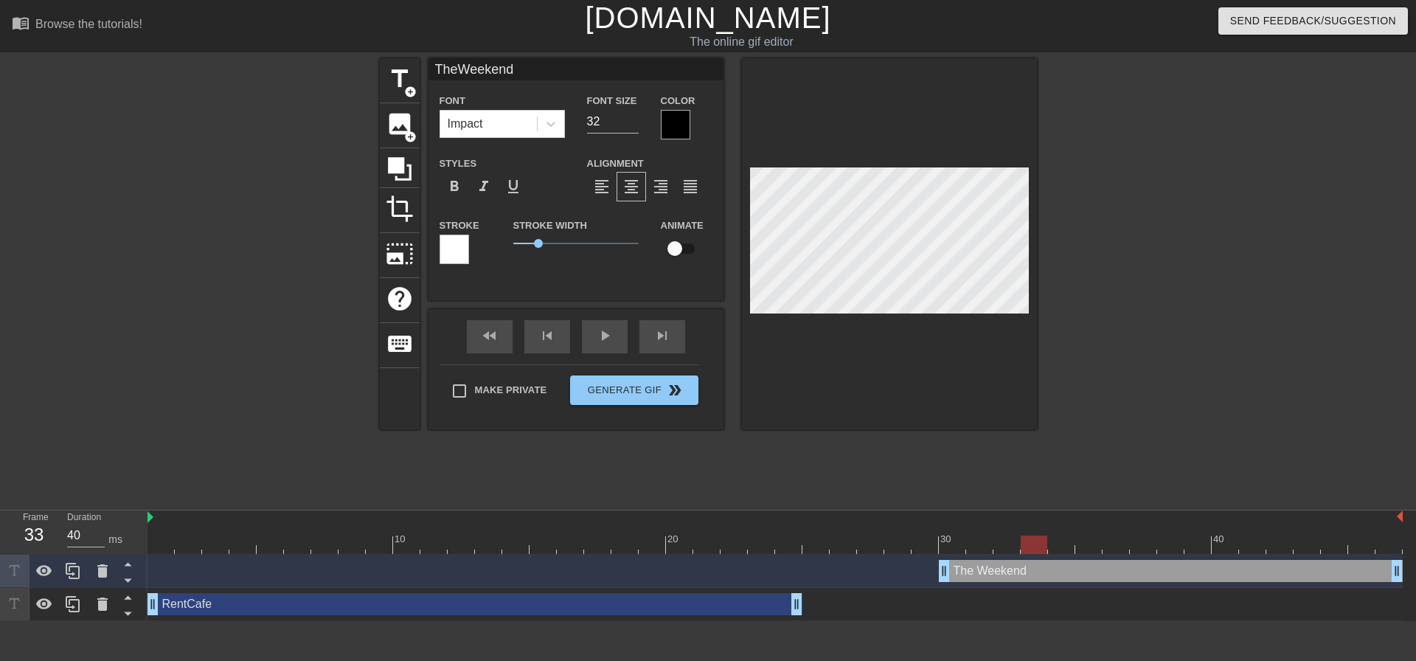
click at [1033, 535] on div at bounding box center [774, 544] width 1255 height 18
drag, startPoint x: 1090, startPoint y: 535, endPoint x: 1153, endPoint y: 535, distance: 62.7
click at [1093, 535] on div at bounding box center [774, 544] width 1255 height 18
drag, startPoint x: 1155, startPoint y: 535, endPoint x: 1174, endPoint y: 535, distance: 19.9
click at [1157, 535] on div "10 20 30 40" at bounding box center [774, 537] width 1255 height 24
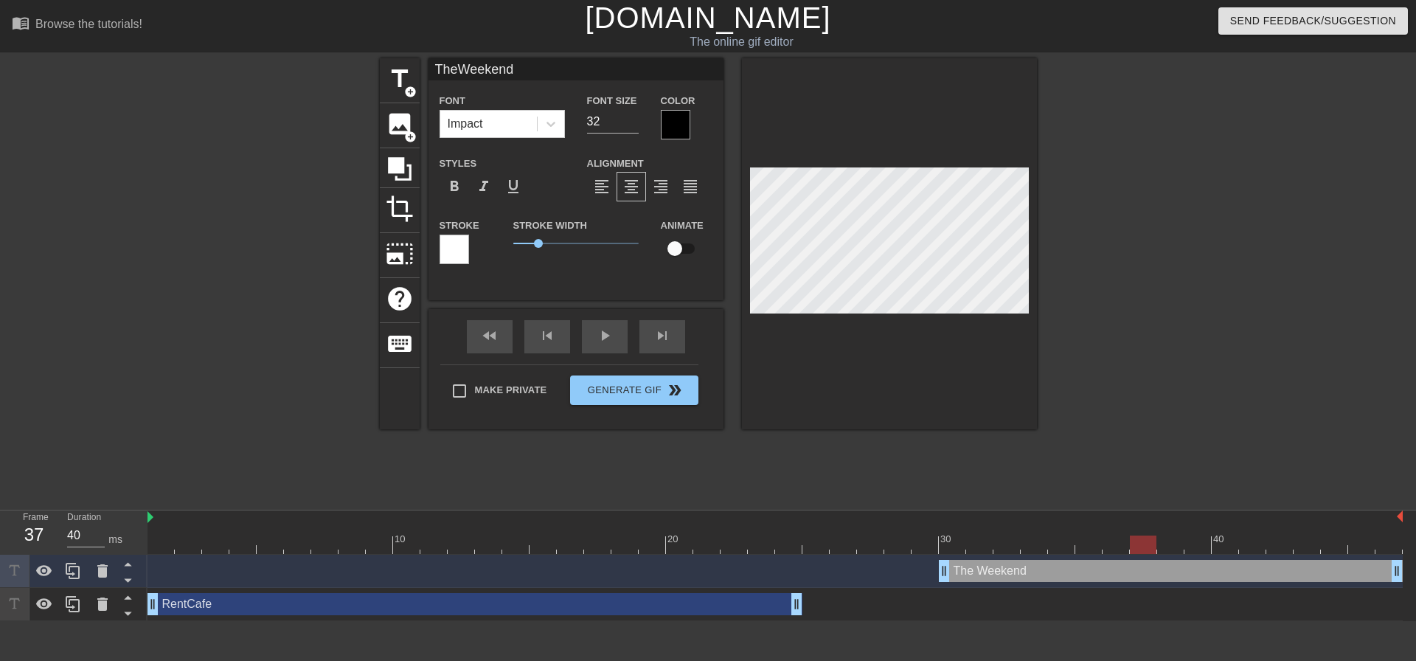
click at [1194, 535] on div at bounding box center [1197, 534] width 27 height 18
click at [1209, 535] on div at bounding box center [1197, 534] width 27 height 18
click at [1227, 532] on div "40" at bounding box center [1224, 534] width 27 height 18
click at [1247, 532] on div at bounding box center [1252, 534] width 27 height 18
click at [1274, 534] on div at bounding box center [1279, 534] width 27 height 18
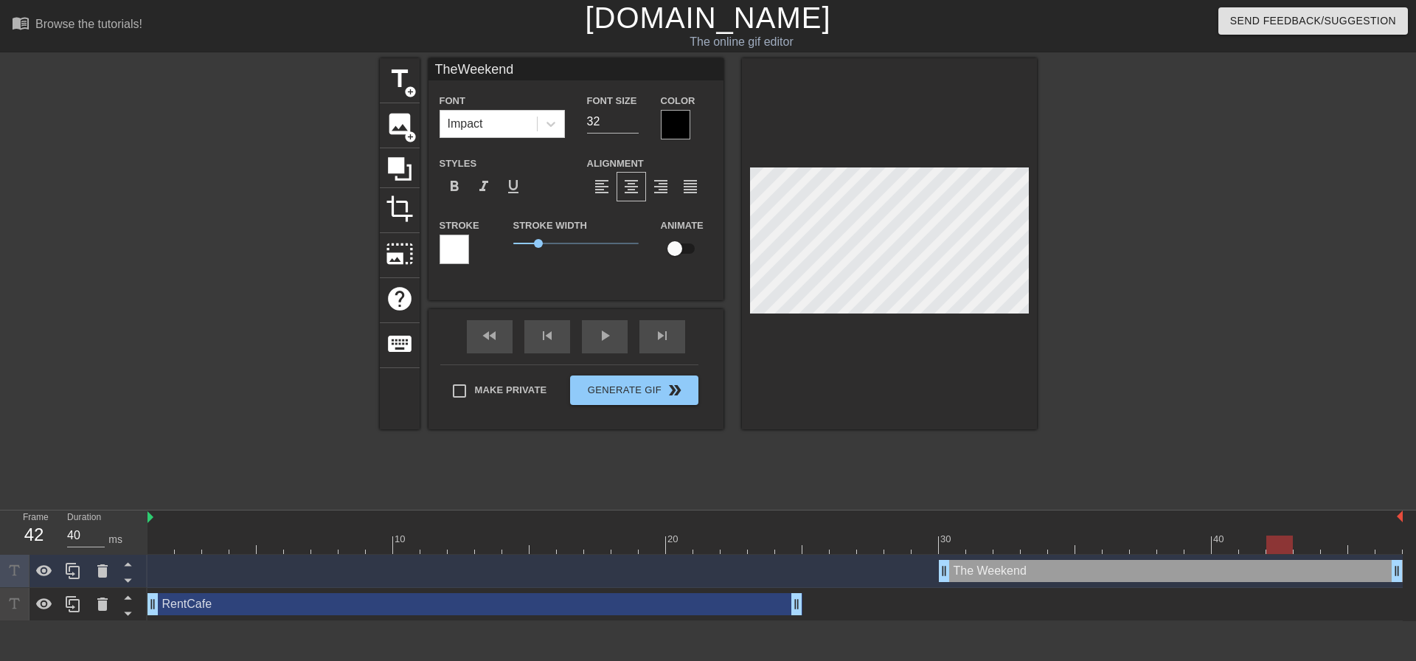
click at [1301, 534] on div at bounding box center [1306, 534] width 27 height 18
click at [1337, 534] on div at bounding box center [1333, 534] width 27 height 18
click at [1368, 534] on div at bounding box center [1361, 534] width 27 height 18
click at [1386, 535] on div at bounding box center [1388, 534] width 27 height 18
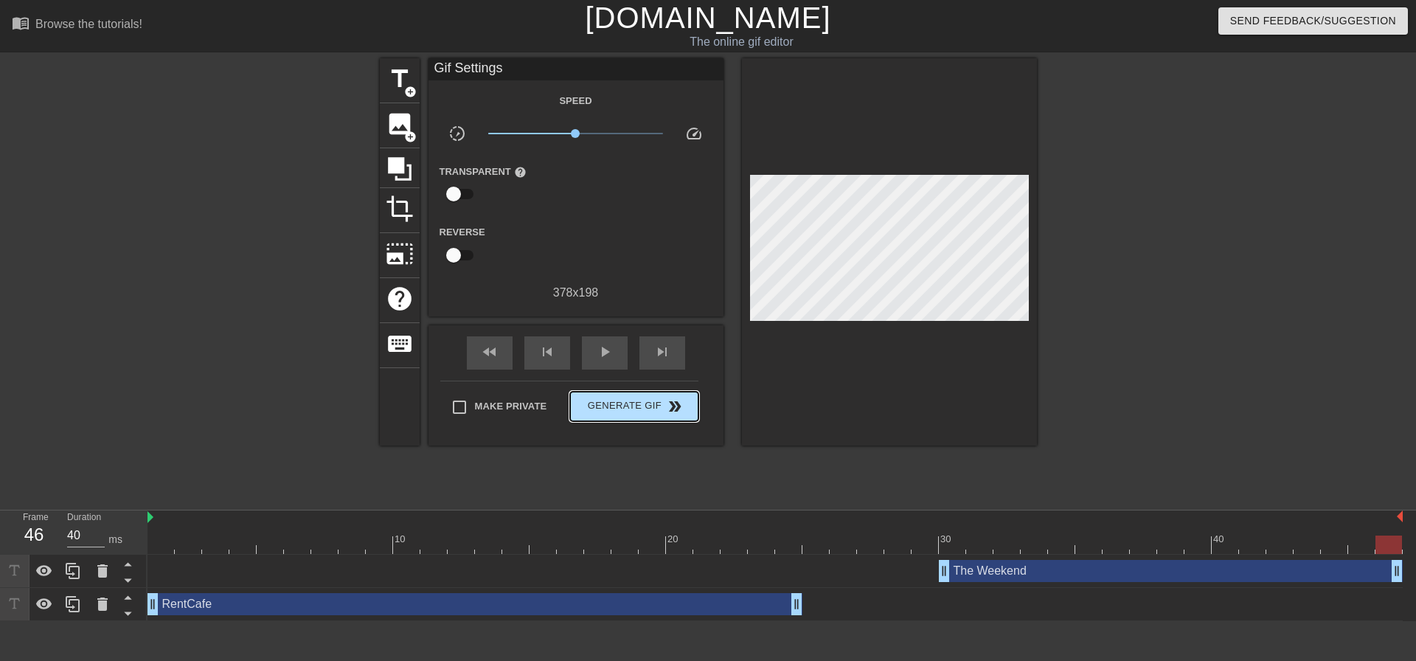
click at [671, 383] on div "Make Private Generate Gif double_arrow" at bounding box center [569, 409] width 258 height 58
click at [673, 402] on span "double_arrow" at bounding box center [675, 406] width 18 height 18
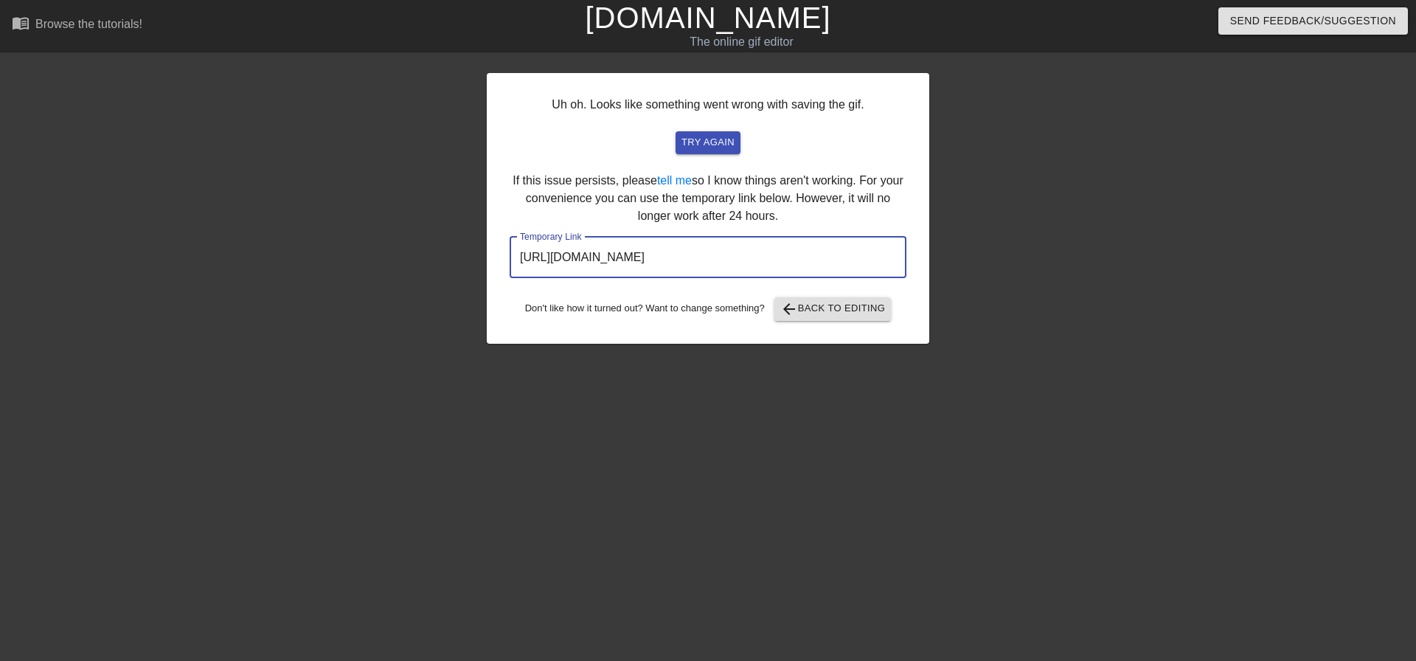
drag, startPoint x: 852, startPoint y: 262, endPoint x: 510, endPoint y: 279, distance: 341.8
click at [510, 279] on div "Uh oh. Looks like something went wrong with saving the gif. try again If this i…" at bounding box center [708, 208] width 442 height 271
